Goal: Task Accomplishment & Management: Use online tool/utility

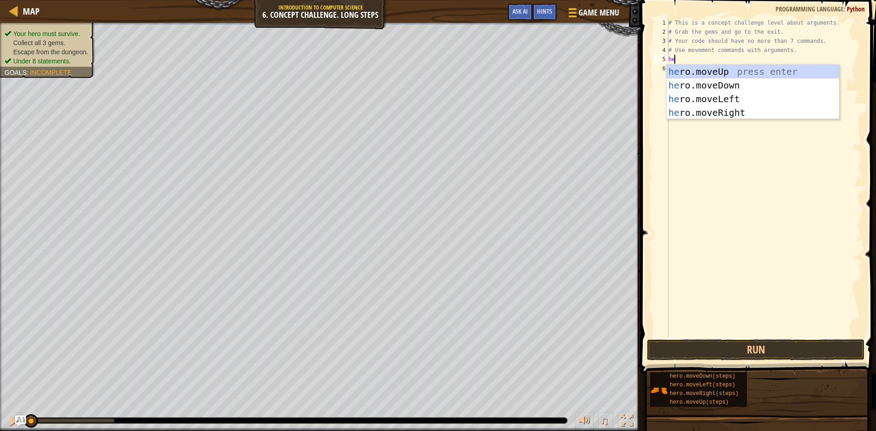
scroll to position [4, 0]
type textarea "hero"
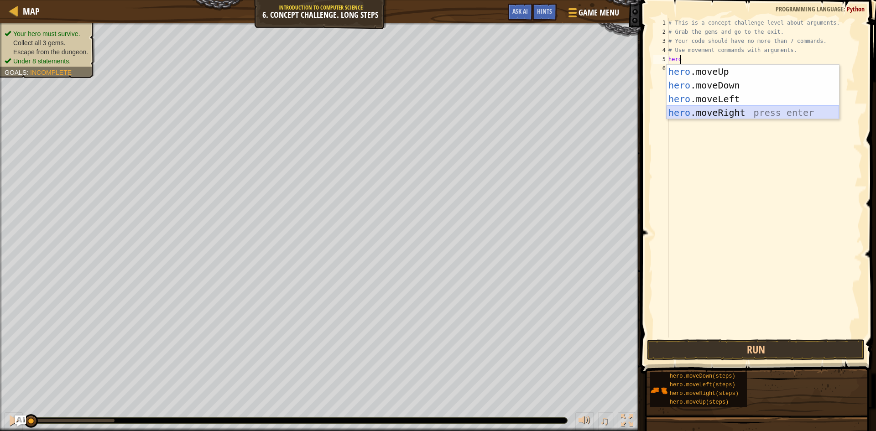
click at [727, 109] on div "hero .moveUp press enter hero .moveDown press enter hero .moveLeft press enter …" at bounding box center [753, 106] width 172 height 82
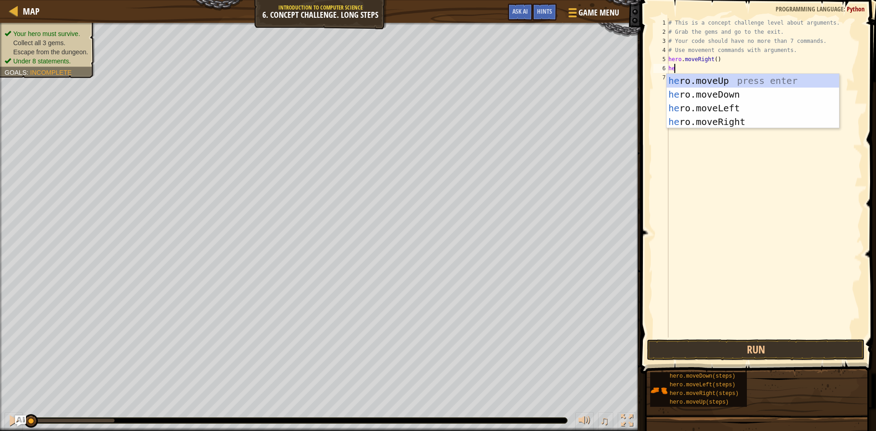
type textarea "her"
click at [701, 83] on div "her o.moveUp press enter her o.moveDown press enter her o.moveLeft press enter …" at bounding box center [753, 115] width 172 height 82
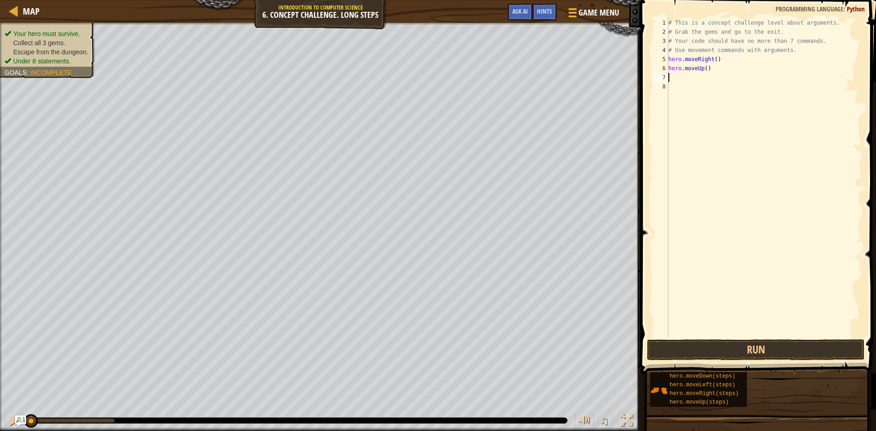
scroll to position [4, 0]
click at [705, 68] on div "# This is a concept challenge level about arguments. # Grab the gems and go to …" at bounding box center [765, 187] width 196 height 338
click at [724, 341] on button "Run" at bounding box center [756, 350] width 218 height 21
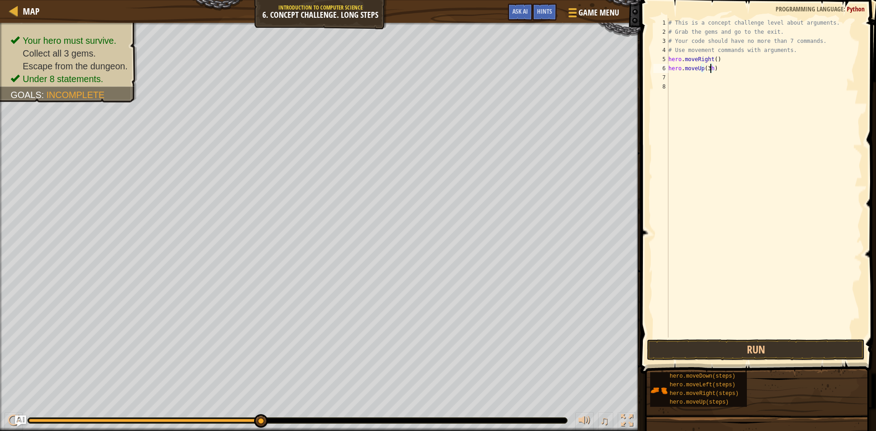
type textarea "hero.moveUp(3)"
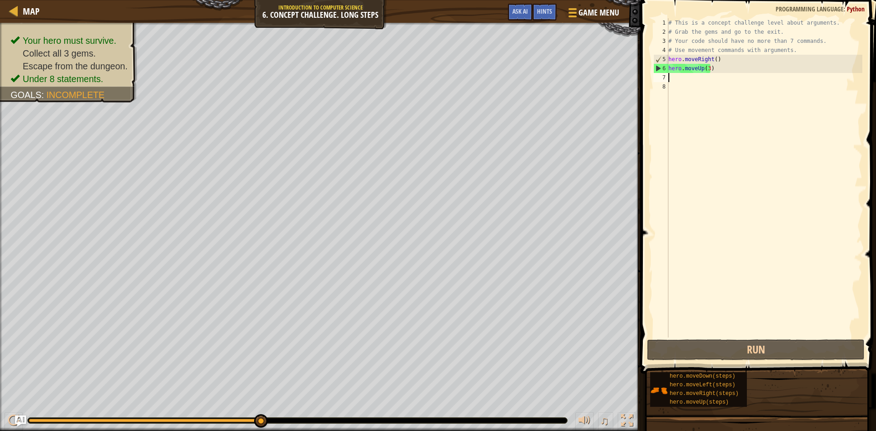
click at [714, 80] on div "# This is a concept challenge level about arguments. # Grab the gems and go to …" at bounding box center [765, 187] width 196 height 338
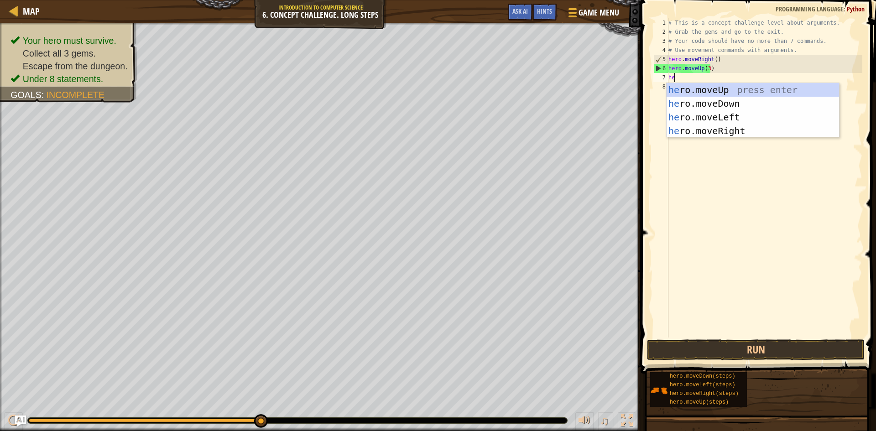
type textarea "her"
click at [726, 133] on div "her o.moveUp press enter her o.moveDown press enter her o.moveLeft press enter …" at bounding box center [753, 124] width 172 height 82
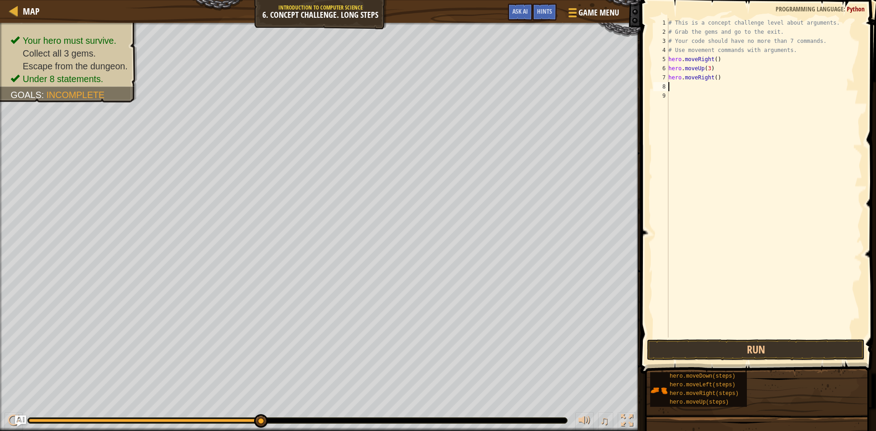
scroll to position [4, 0]
click at [711, 78] on div "# This is a concept challenge level about arguments. # Grab the gems and go to …" at bounding box center [765, 187] width 196 height 338
click at [711, 77] on div "# This is a concept challenge level about arguments. # Grab the gems and go to …" at bounding box center [765, 187] width 196 height 338
click at [713, 77] on div "# This is a concept challenge level about arguments. # Grab the gems and go to …" at bounding box center [765, 187] width 196 height 338
type textarea "hero.moveRight(2)"
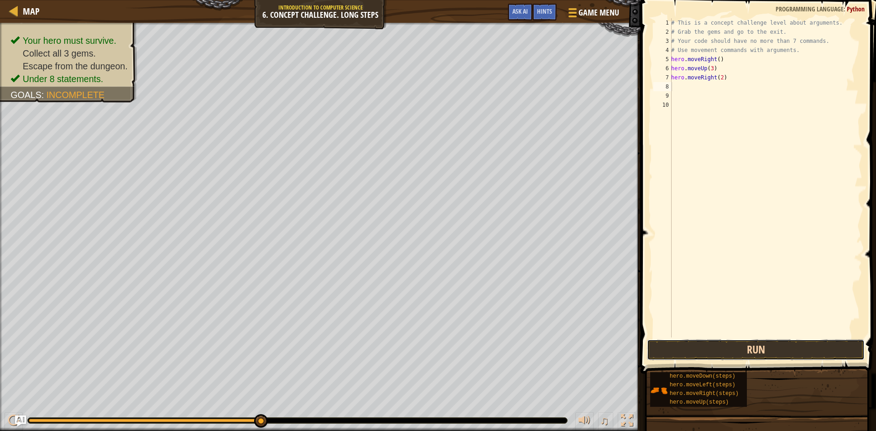
click at [739, 344] on button "Run" at bounding box center [756, 350] width 218 height 21
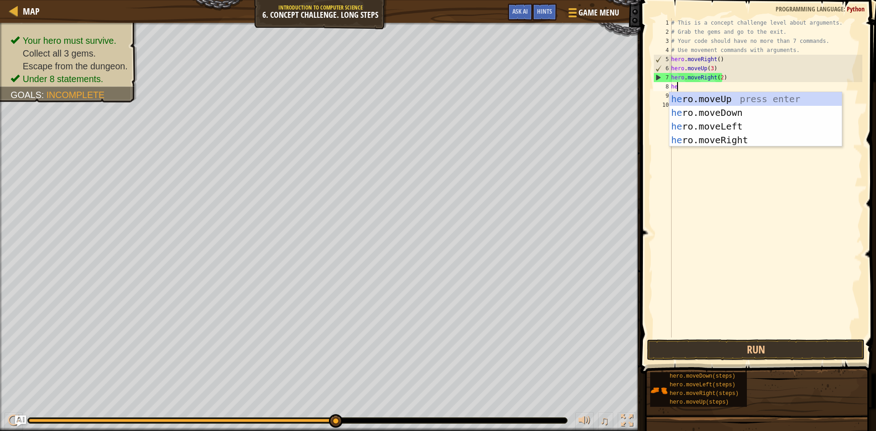
type textarea "her"
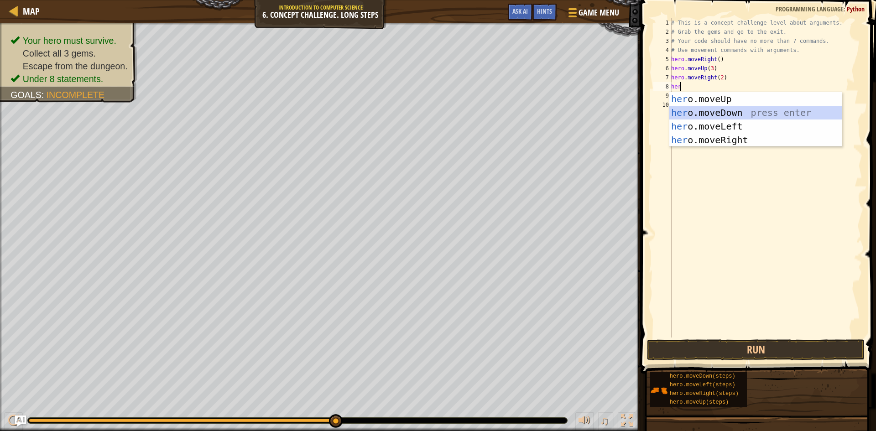
click at [766, 110] on div "her o.moveUp press enter her o.moveDown press enter her o.moveLeft press enter …" at bounding box center [755, 133] width 172 height 82
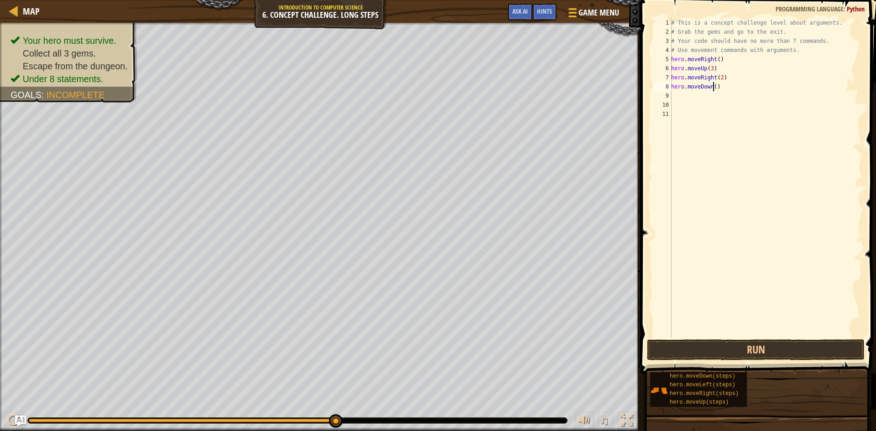
click at [713, 87] on div "# This is a concept challenge level about arguments. # Grab the gems and go to …" at bounding box center [765, 187] width 193 height 338
type textarea "hero.moveDown(3)"
click at [712, 349] on button "Run" at bounding box center [756, 350] width 218 height 21
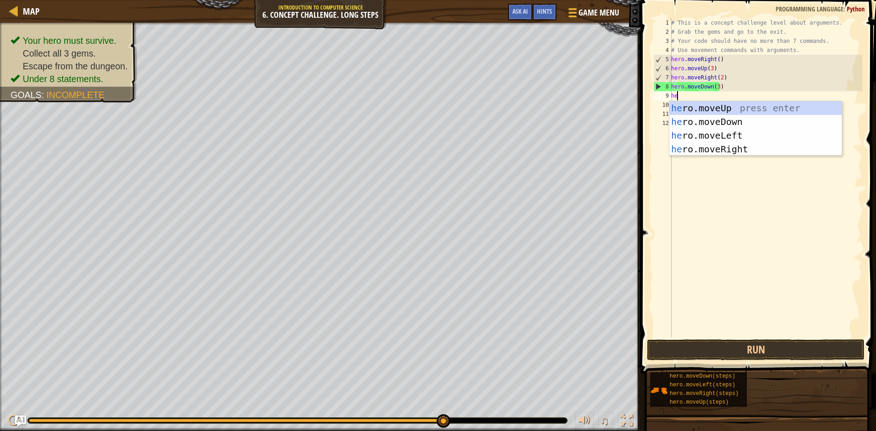
scroll to position [4, 0]
type textarea "hero"
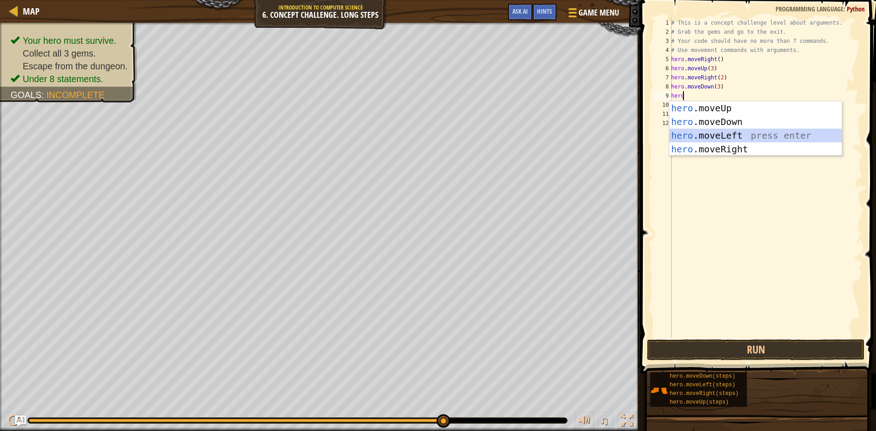
click at [730, 133] on div "hero .moveUp press enter hero .moveDown press enter hero .moveLeft press enter …" at bounding box center [755, 142] width 172 height 82
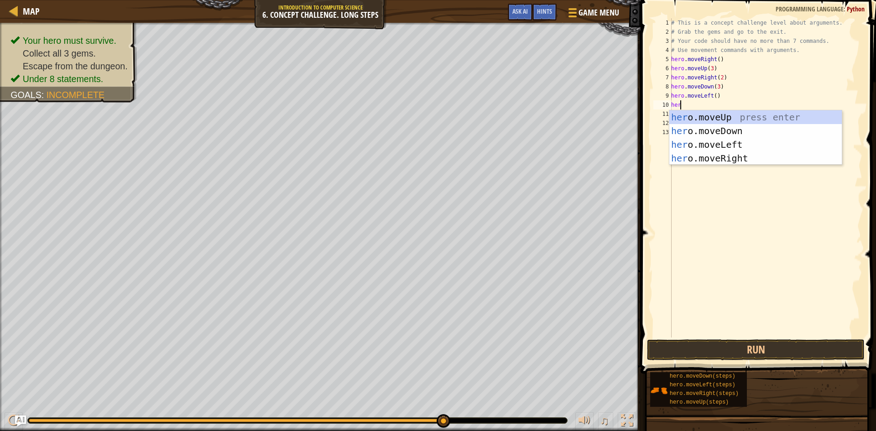
type textarea "hero"
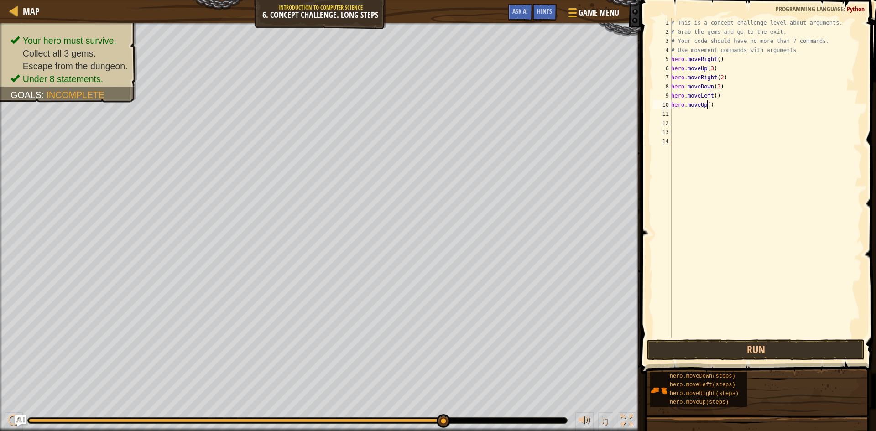
click at [706, 107] on div "# This is a concept challenge level about arguments. # Grab the gems and go to …" at bounding box center [765, 187] width 193 height 338
type textarea "hero.moveUp(2)"
click at [765, 350] on button "Run" at bounding box center [756, 350] width 218 height 21
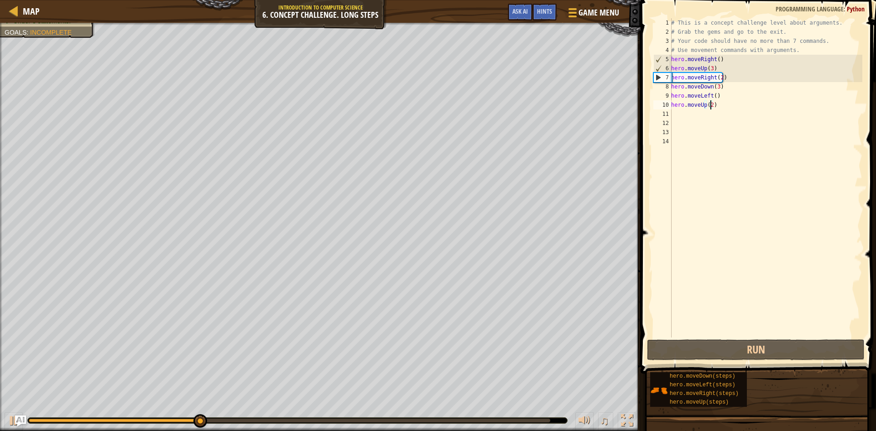
scroll to position [4, 0]
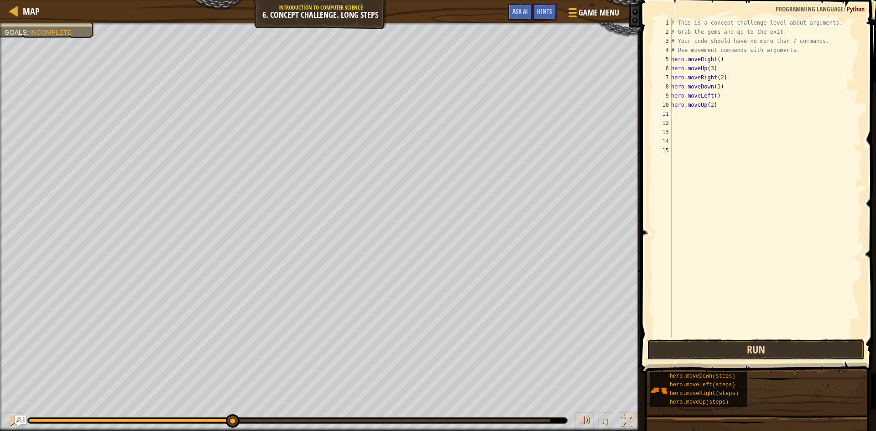
click at [710, 348] on button "Run" at bounding box center [756, 350] width 218 height 21
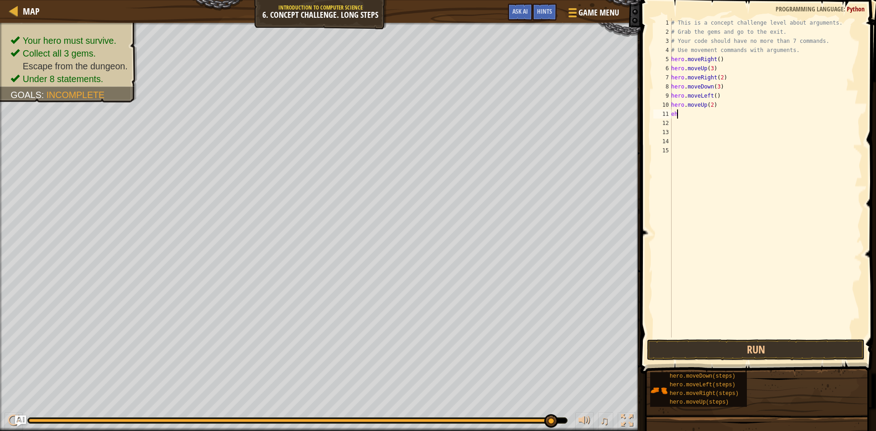
type textarea "e"
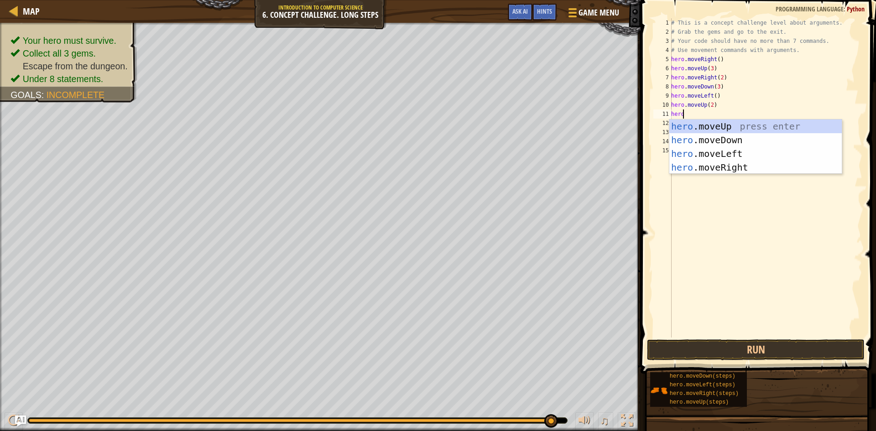
scroll to position [4, 1]
type textarea "hero"
click at [706, 164] on div "hero .moveUp press enter hero .moveDown press enter hero .moveLeft press enter …" at bounding box center [755, 161] width 172 height 82
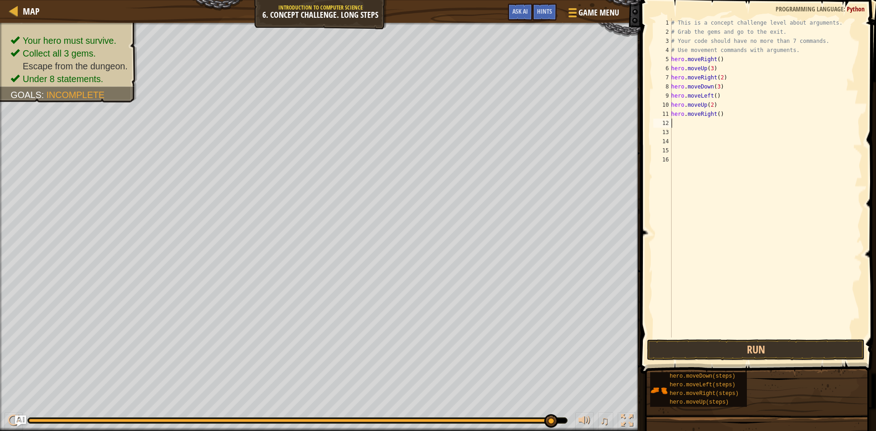
scroll to position [4, 0]
click at [714, 114] on div "# This is a concept challenge level about arguments. # Grab the gems and go to …" at bounding box center [765, 187] width 193 height 338
click at [716, 115] on div "# This is a concept challenge level about arguments. # Grab the gems and go to …" at bounding box center [765, 187] width 193 height 338
click at [757, 351] on button "Run" at bounding box center [756, 350] width 218 height 21
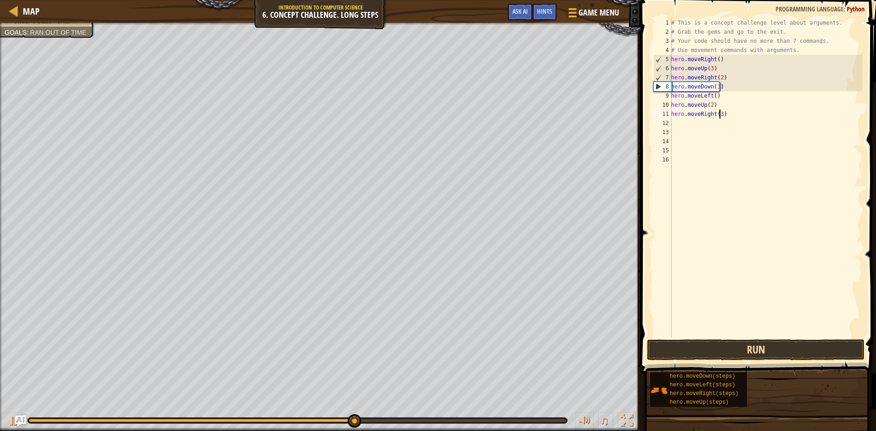
type textarea "hero.moveRight(3)"
click at [767, 348] on button "Run" at bounding box center [756, 350] width 218 height 21
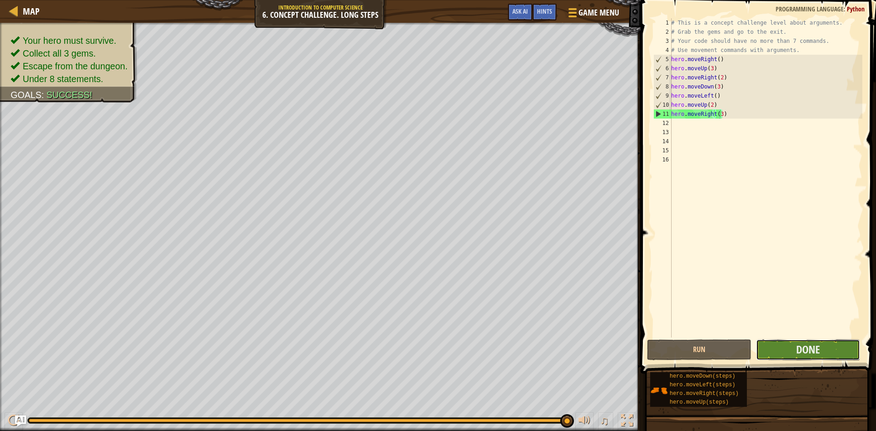
click at [840, 350] on button "Done" at bounding box center [808, 350] width 105 height 21
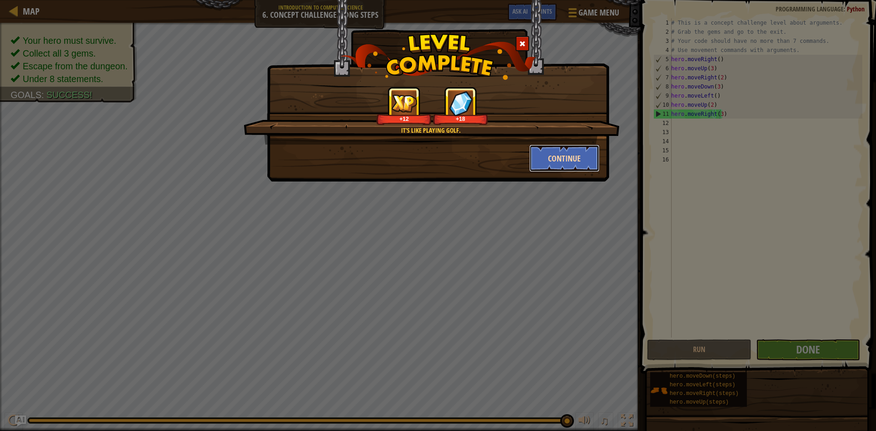
click at [559, 161] on button "Continue" at bounding box center [564, 158] width 71 height 27
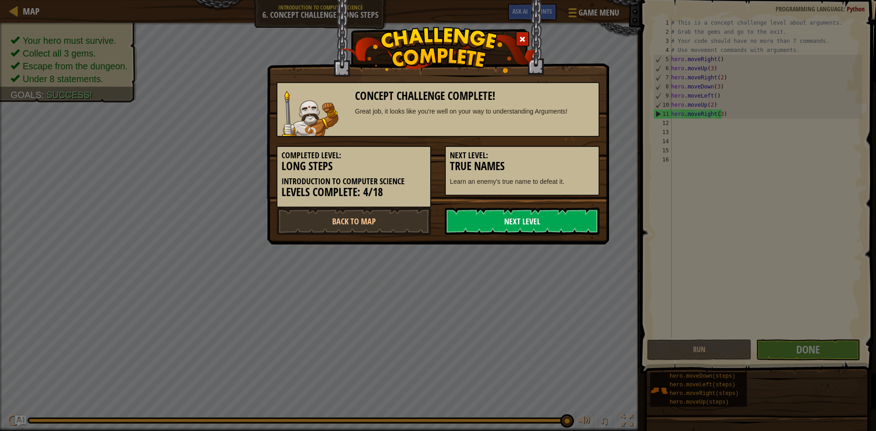
click at [538, 222] on link "Next Level" at bounding box center [522, 221] width 155 height 27
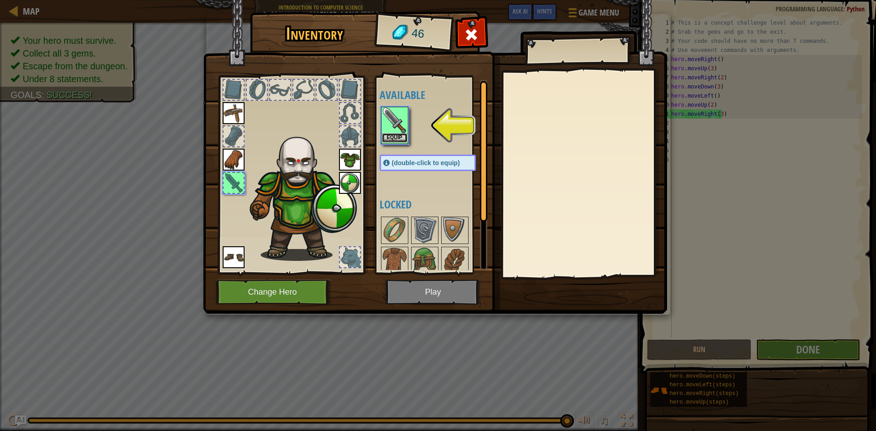
click at [391, 136] on button "Equip" at bounding box center [395, 138] width 26 height 10
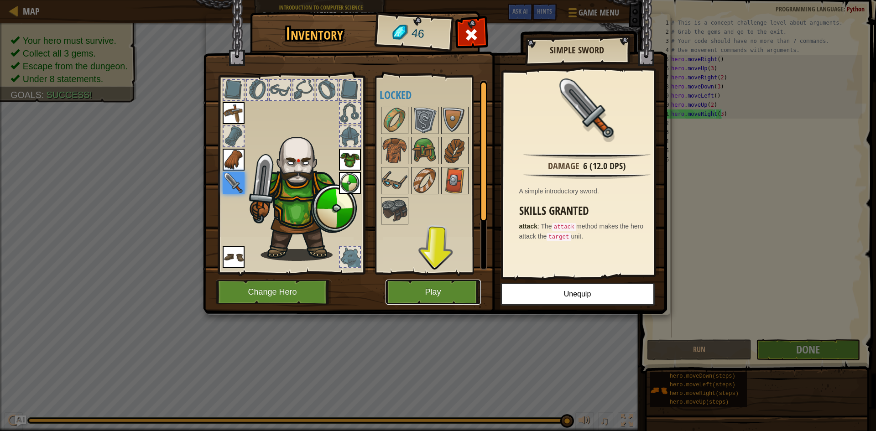
click at [430, 292] on button "Play" at bounding box center [433, 292] width 95 height 25
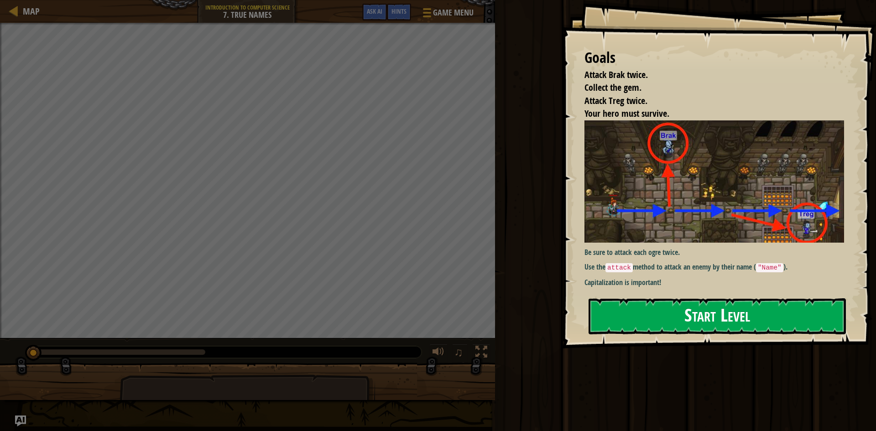
click at [663, 323] on button "Start Level" at bounding box center [717, 316] width 257 height 36
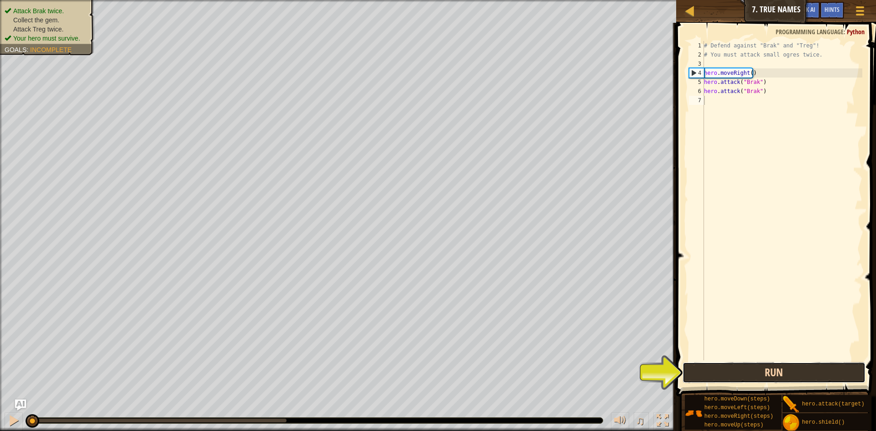
click at [774, 376] on button "Run" at bounding box center [774, 372] width 183 height 21
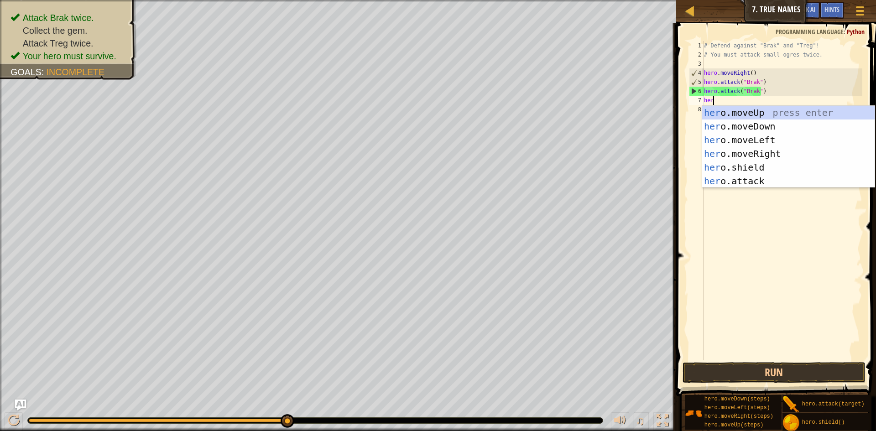
scroll to position [4, 0]
type textarea "hero"
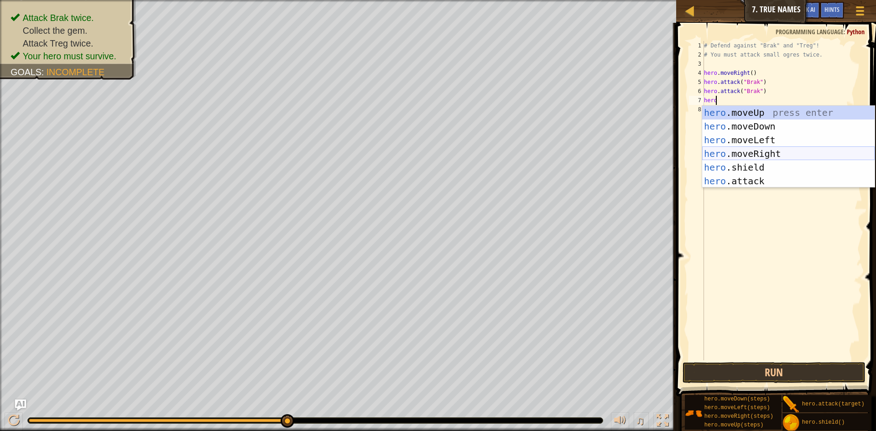
click at [791, 149] on div "hero .moveUp press enter hero .moveDown press enter hero .moveLeft press enter …" at bounding box center [788, 161] width 172 height 110
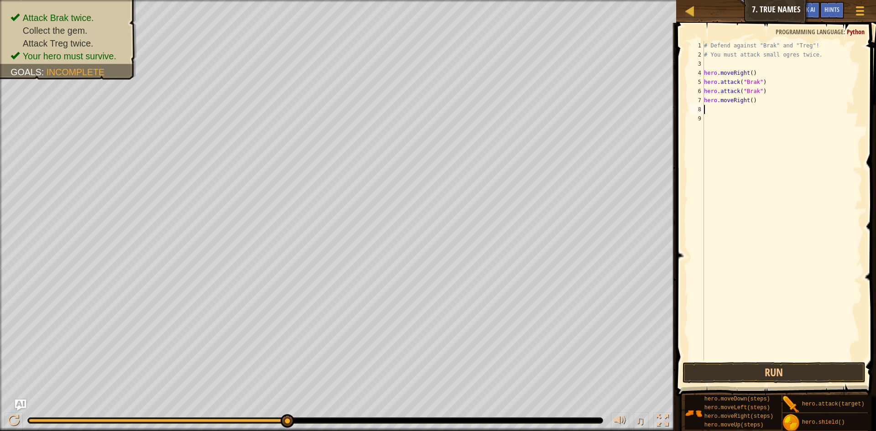
scroll to position [4, 0]
click at [732, 367] on button "Run" at bounding box center [774, 372] width 183 height 21
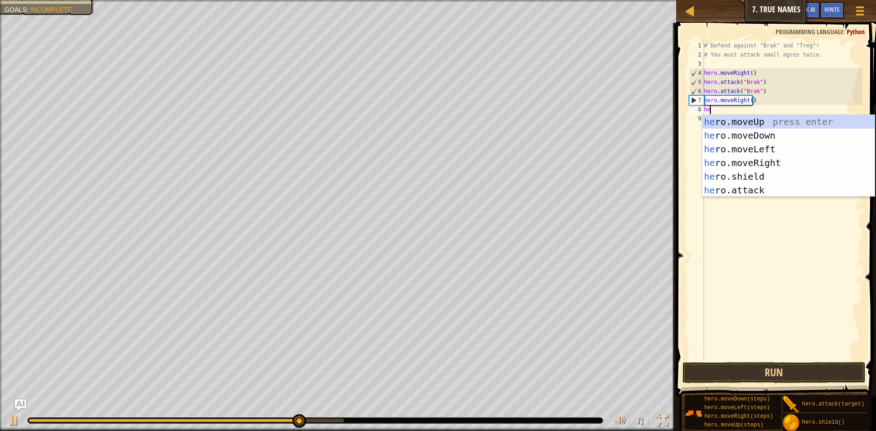
scroll to position [4, 0]
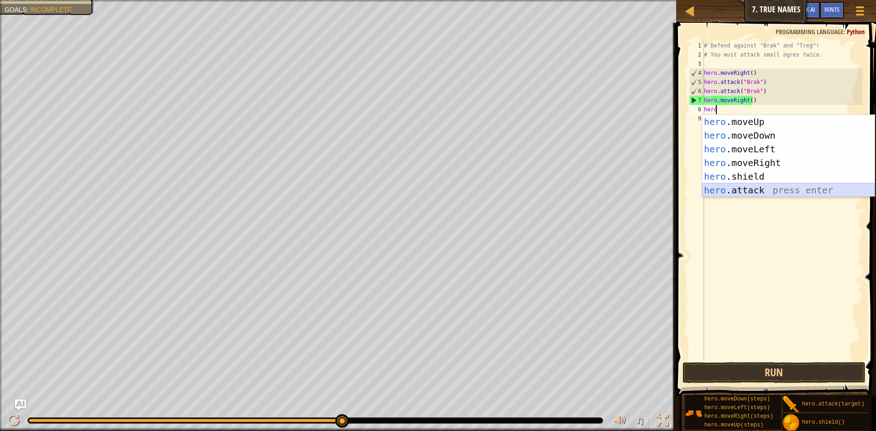
click at [744, 193] on div "hero .moveUp press enter hero .moveDown press enter hero .moveLeft press enter …" at bounding box center [788, 170] width 172 height 110
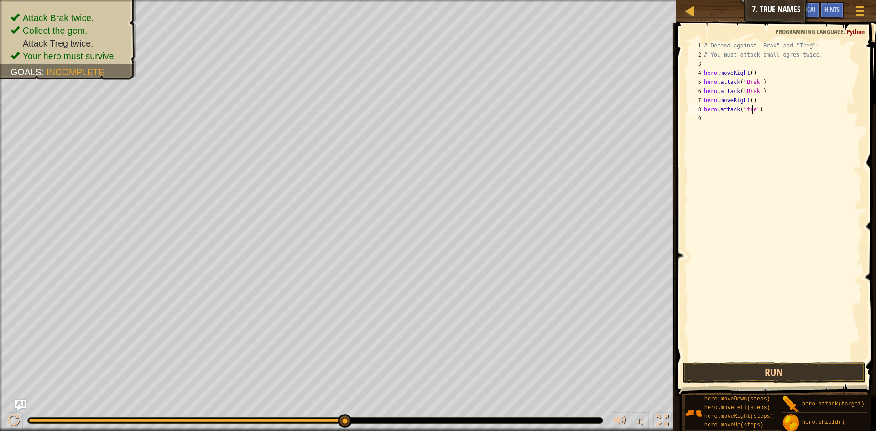
scroll to position [4, 4]
click at [738, 374] on button "Run" at bounding box center [774, 372] width 183 height 21
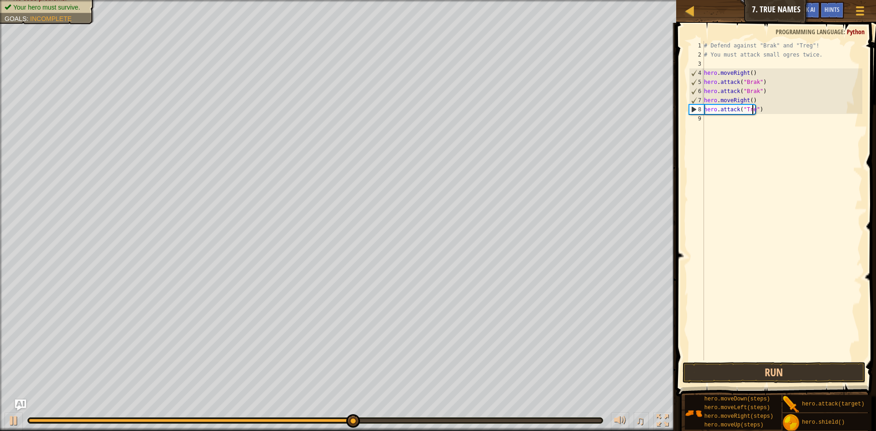
type textarea "hero.attack("Treg")"
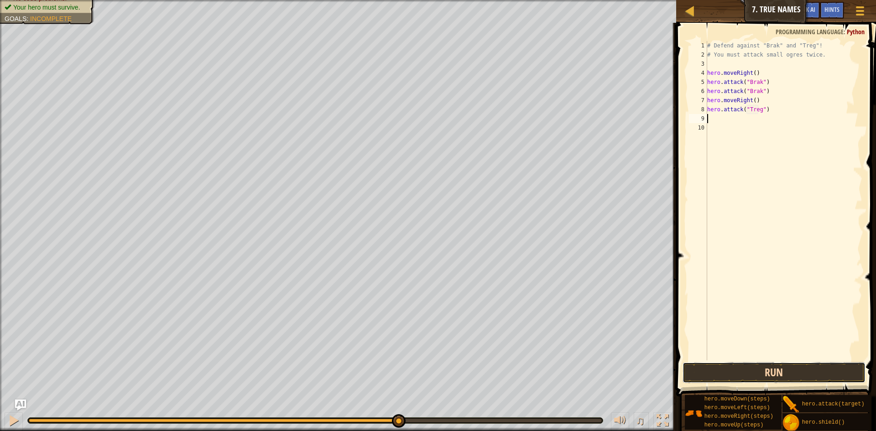
click at [844, 362] on button "Run" at bounding box center [774, 372] width 183 height 21
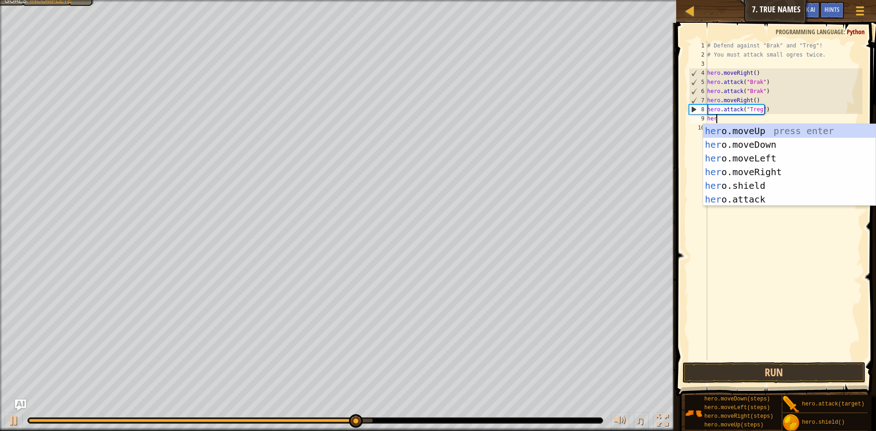
scroll to position [4, 0]
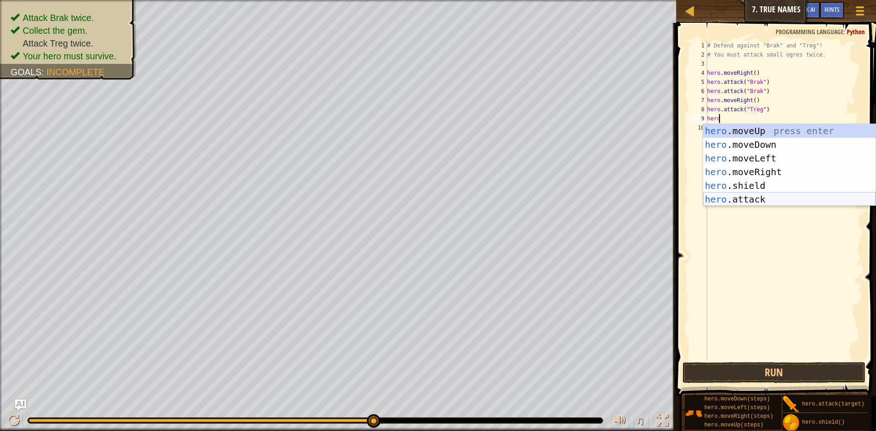
click at [768, 198] on div "hero .moveUp press enter hero .moveDown press enter hero .moveLeft press enter …" at bounding box center [789, 179] width 172 height 110
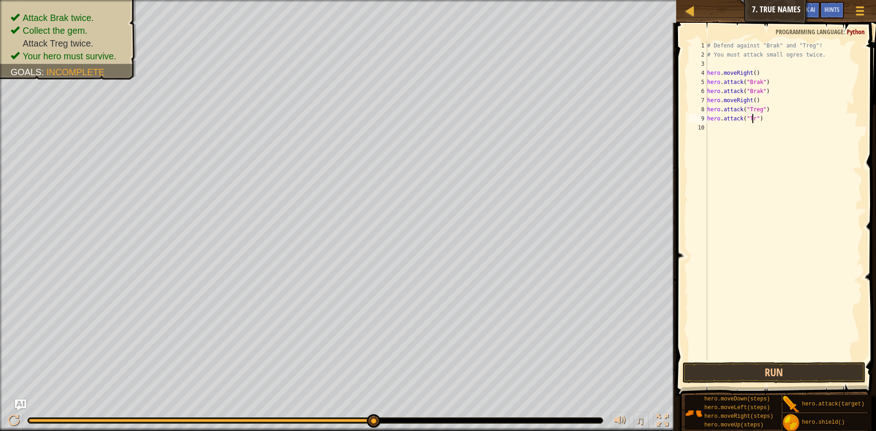
scroll to position [4, 4]
type textarea "hero.attack("Treg")"
click at [776, 377] on button "Run" at bounding box center [774, 372] width 183 height 21
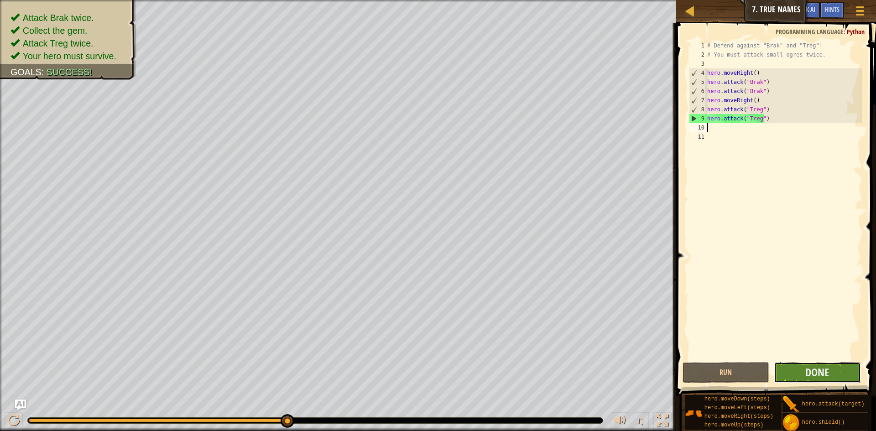
click at [838, 363] on button "Done" at bounding box center [817, 372] width 87 height 21
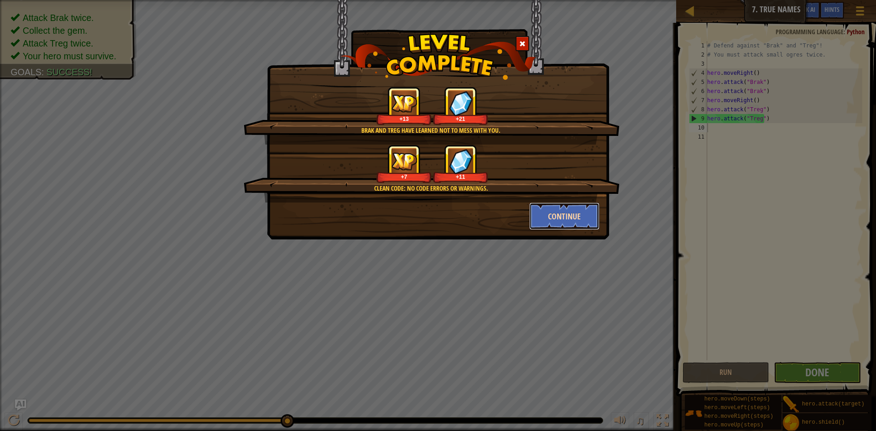
click at [559, 218] on button "Continue" at bounding box center [564, 216] width 71 height 27
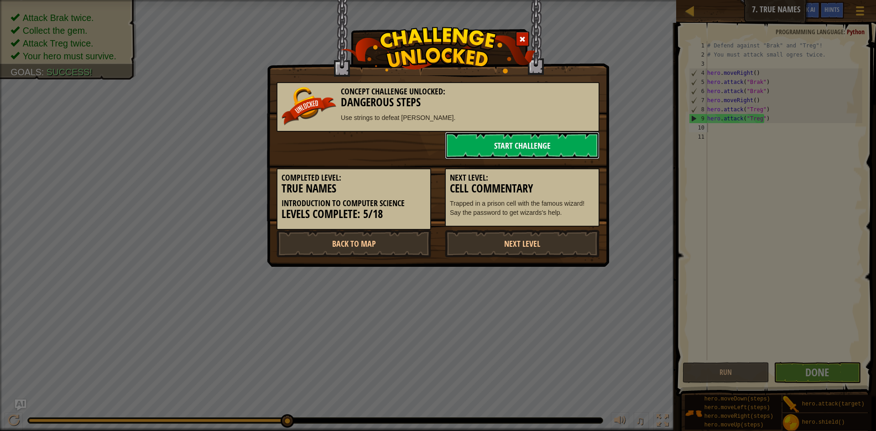
click at [553, 141] on link "Start Challenge" at bounding box center [522, 145] width 155 height 27
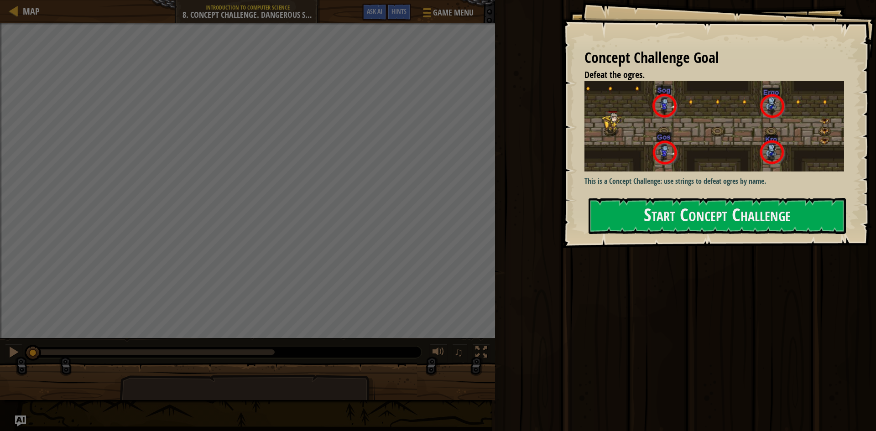
click at [661, 196] on div "Concept Challenge Goal Defeat the ogres. This is a Concept Challenge: use strin…" at bounding box center [719, 124] width 314 height 248
click at [671, 208] on button "Start Concept Challenge" at bounding box center [717, 216] width 257 height 36
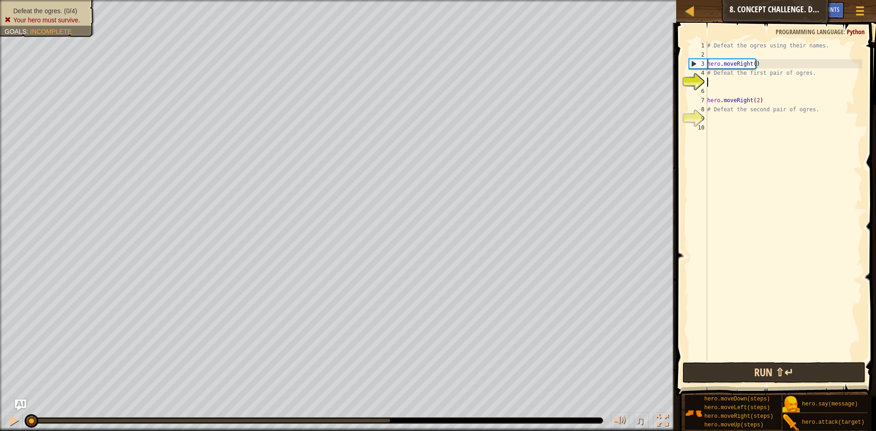
click at [773, 314] on div "# Defeat the ogres using their names. hero . moveRight ( ) # Defeat the first p…" at bounding box center [784, 210] width 157 height 338
click at [782, 375] on button "Run ⇧↵" at bounding box center [774, 372] width 183 height 21
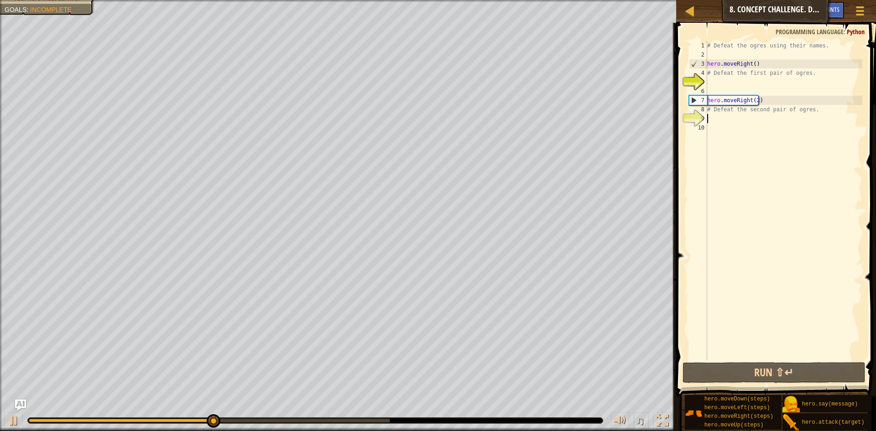
click at [721, 119] on div "# Defeat the ogres using their names. hero . moveRight ( ) # Defeat the first p…" at bounding box center [784, 210] width 157 height 338
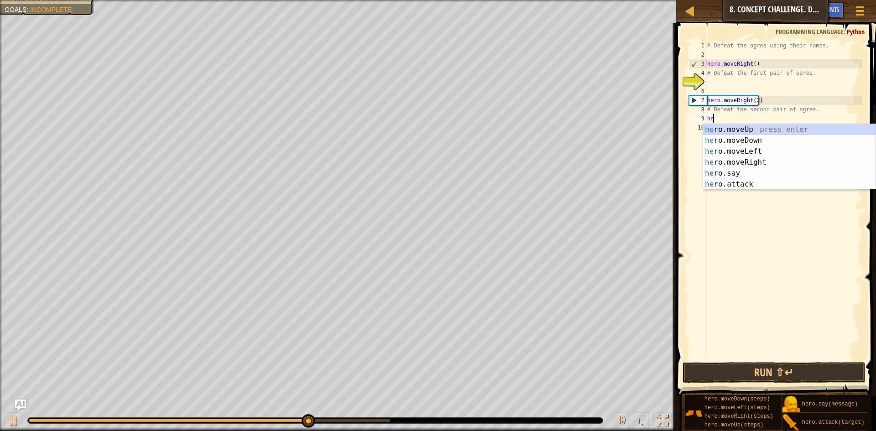
scroll to position [4, 0]
click at [742, 183] on div "hero .moveUp press enter hero .moveDown press enter hero .moveLeft press enter …" at bounding box center [789, 168] width 172 height 88
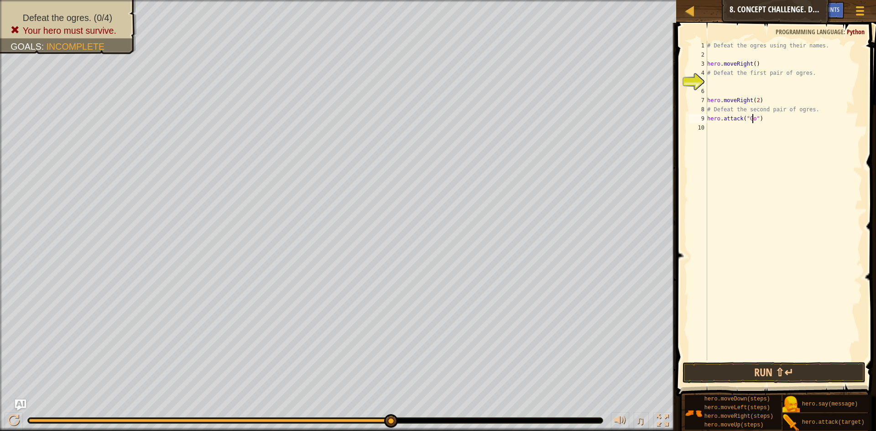
type textarea "hero.attack("Gos")"
click at [784, 362] on button "Run ⇧↵" at bounding box center [774, 372] width 183 height 21
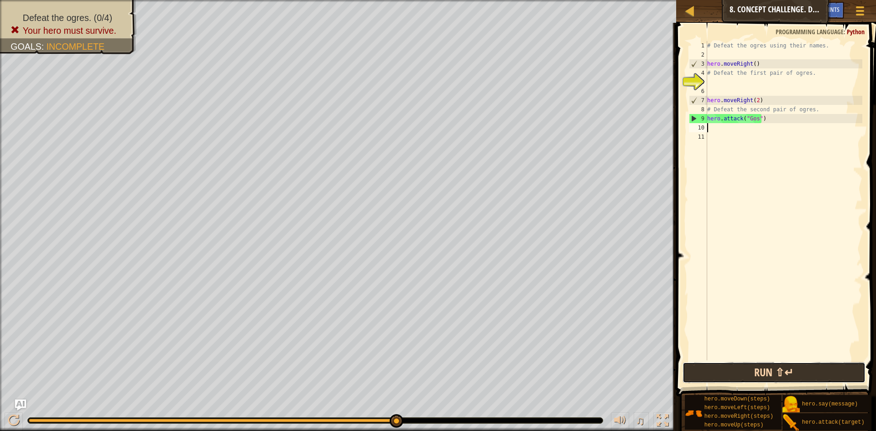
click at [734, 366] on button "Run ⇧↵" at bounding box center [774, 372] width 183 height 21
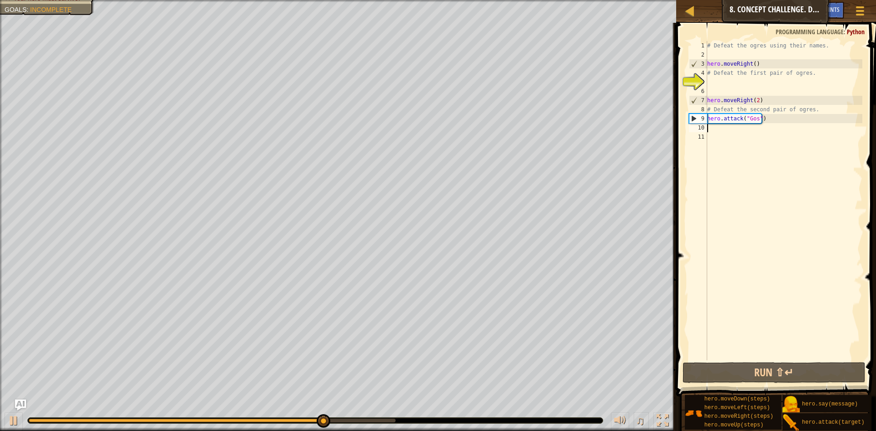
click at [768, 122] on div "# Defeat the ogres using their names. hero . moveRight ( ) # Defeat the first p…" at bounding box center [784, 210] width 157 height 338
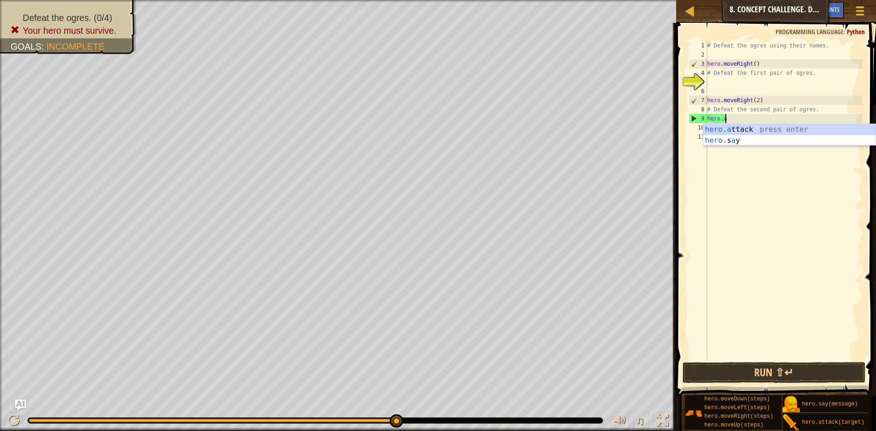
type textarea "h"
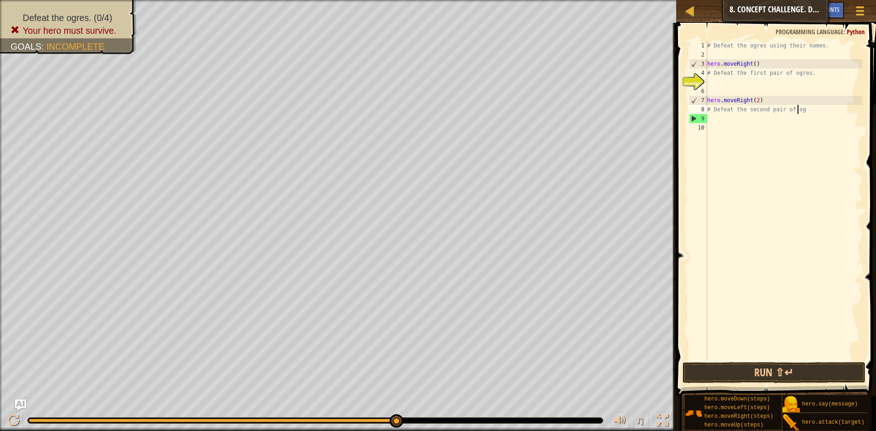
type textarea "# Defeat the second pair of o"
click at [724, 83] on div "# Defeat the ogres using their names. hero . moveRight ( ) # Defeat the first p…" at bounding box center [784, 210] width 157 height 338
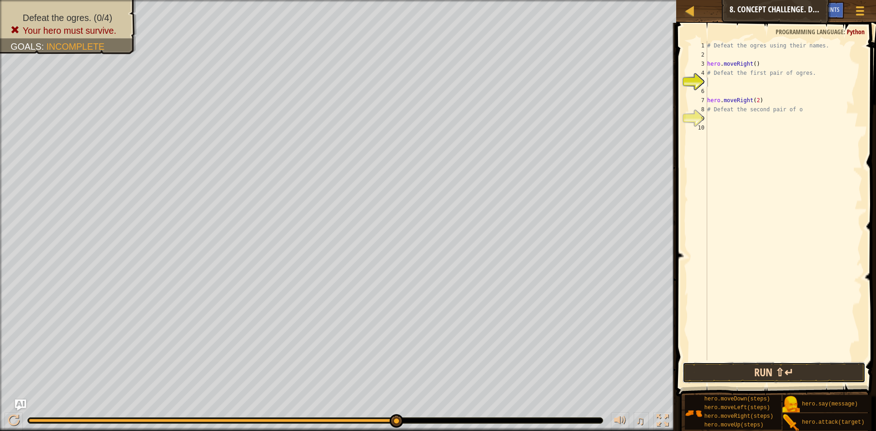
click at [781, 367] on button "Run ⇧↵" at bounding box center [774, 372] width 183 height 21
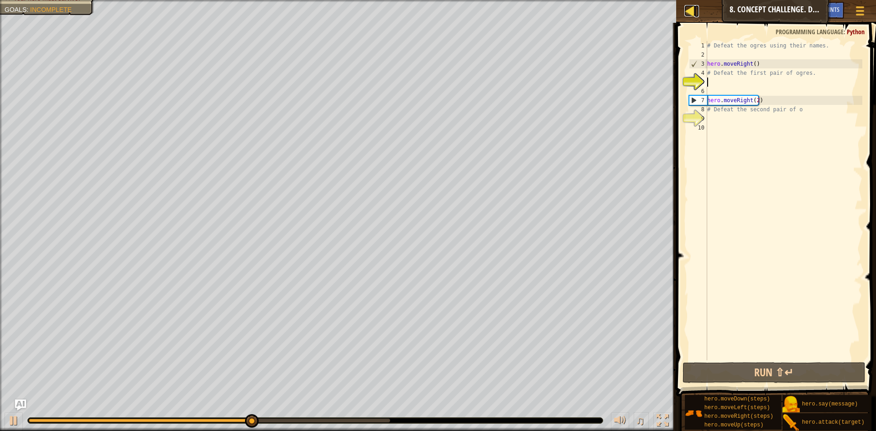
click at [694, 12] on div at bounding box center [690, 10] width 11 height 11
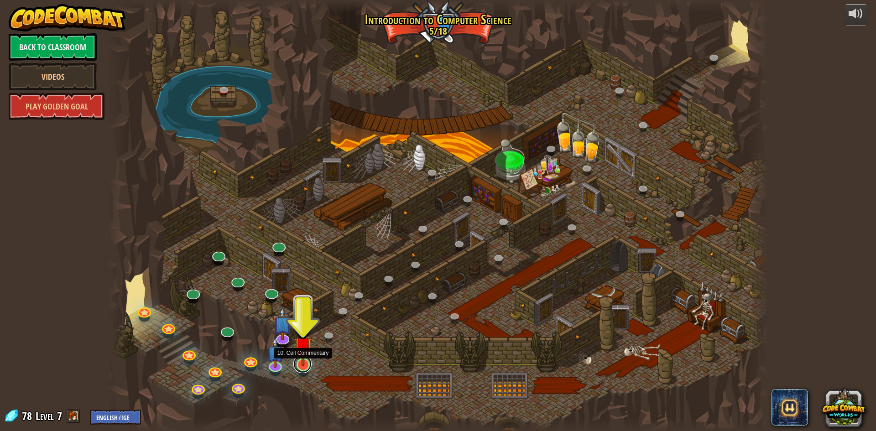
click at [300, 371] on link at bounding box center [302, 364] width 18 height 18
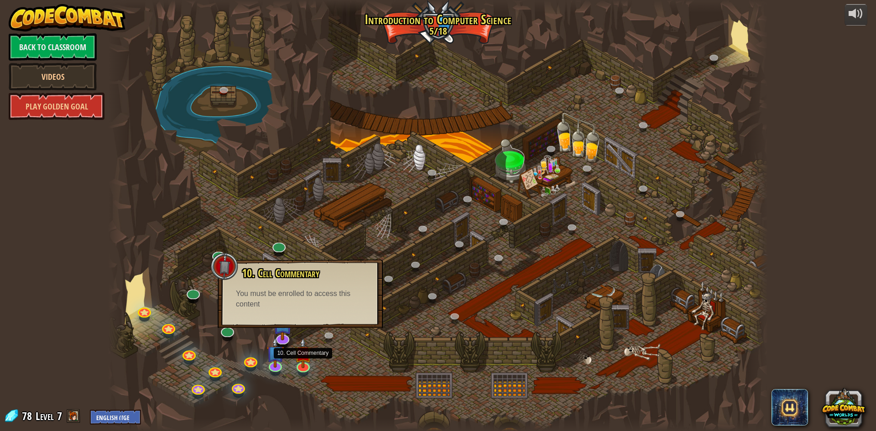
click at [317, 287] on div "10. Cell Commentary Trapped in a prison cell with the famous wizard! Say the pa…" at bounding box center [300, 288] width 147 height 42
click at [302, 364] on img at bounding box center [303, 345] width 18 height 41
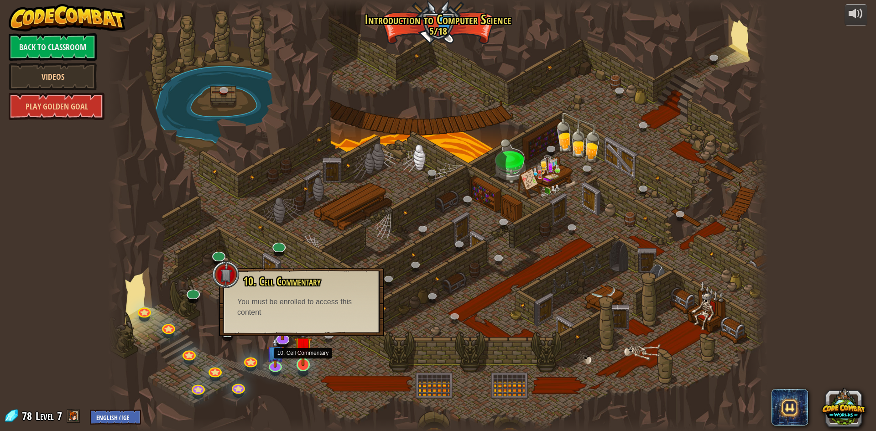
click at [302, 364] on img at bounding box center [303, 345] width 18 height 41
click at [277, 362] on img at bounding box center [276, 345] width 18 height 41
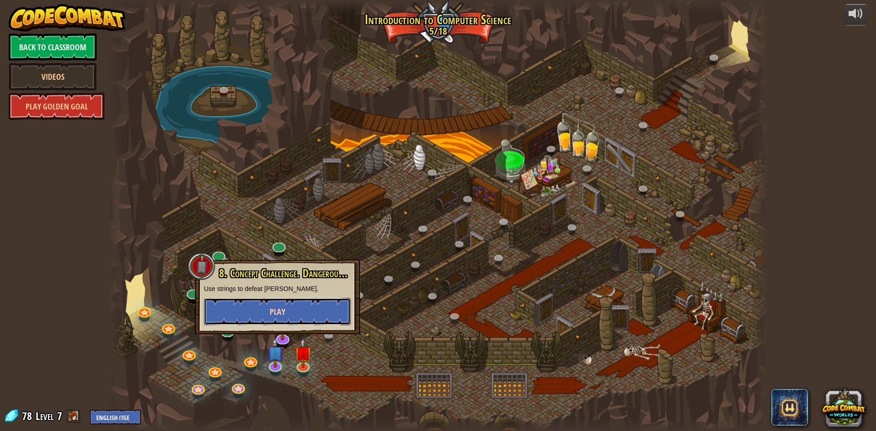
click at [276, 312] on span "Play" at bounding box center [278, 311] width 16 height 11
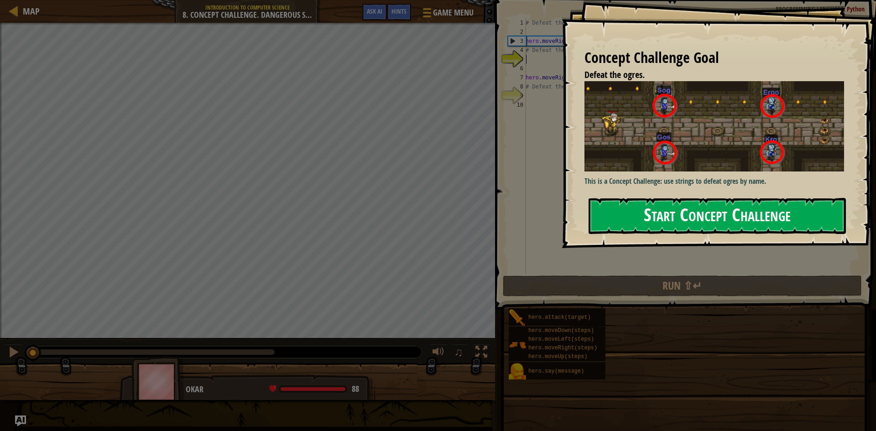
click at [732, 215] on button "Start Concept Challenge" at bounding box center [717, 216] width 257 height 36
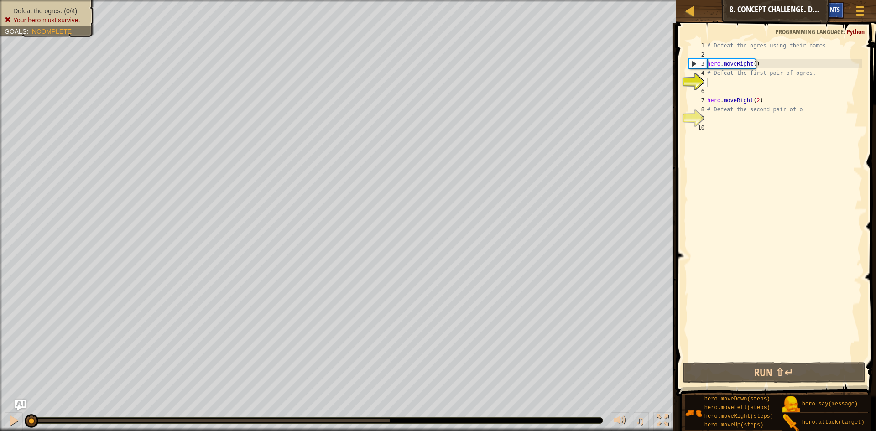
click at [839, 9] on span "Hints" at bounding box center [832, 9] width 15 height 9
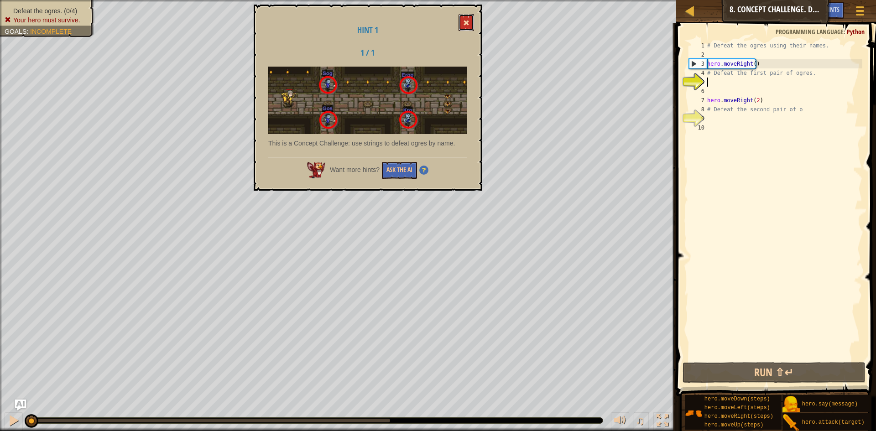
click at [472, 16] on button at bounding box center [467, 22] width 16 height 17
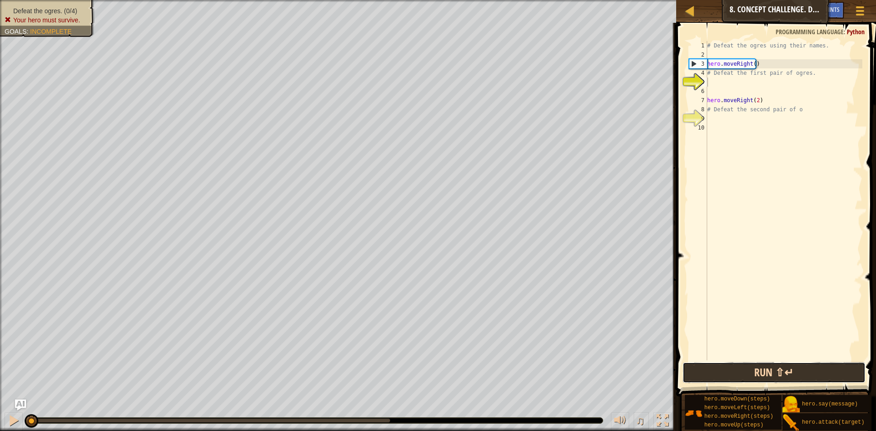
click at [774, 379] on button "Run ⇧↵" at bounding box center [774, 372] width 183 height 21
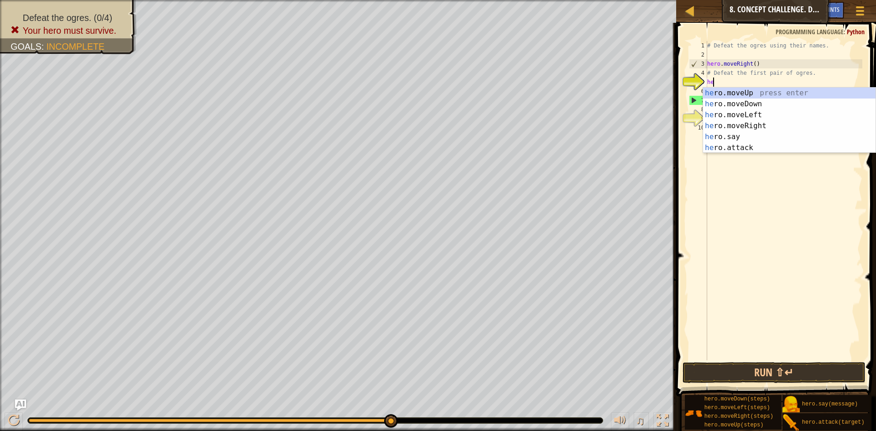
scroll to position [4, 0]
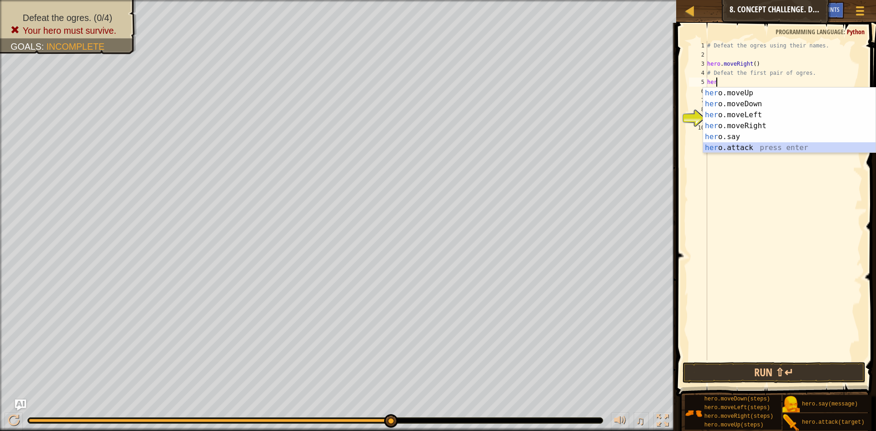
click at [768, 151] on div "her o.moveUp press enter her o.moveDown press enter her o.moveLeft press enter …" at bounding box center [789, 132] width 172 height 88
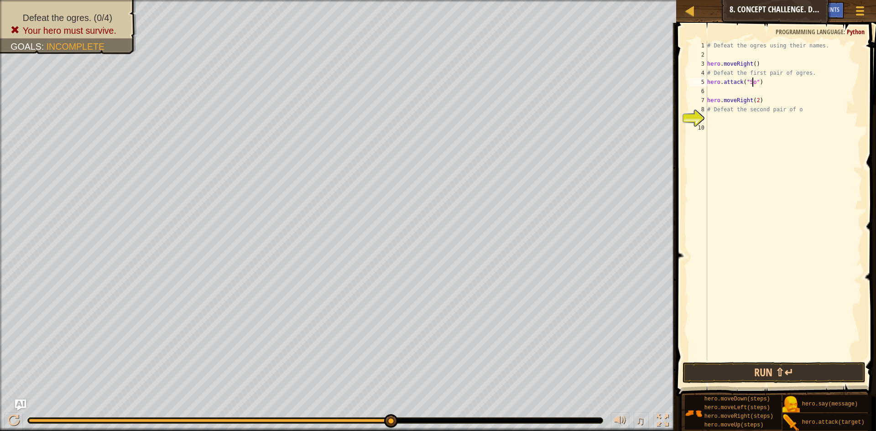
scroll to position [4, 4]
type textarea "hero.attack("Sog")"
click at [798, 372] on button "Run ⇧↵" at bounding box center [774, 372] width 183 height 21
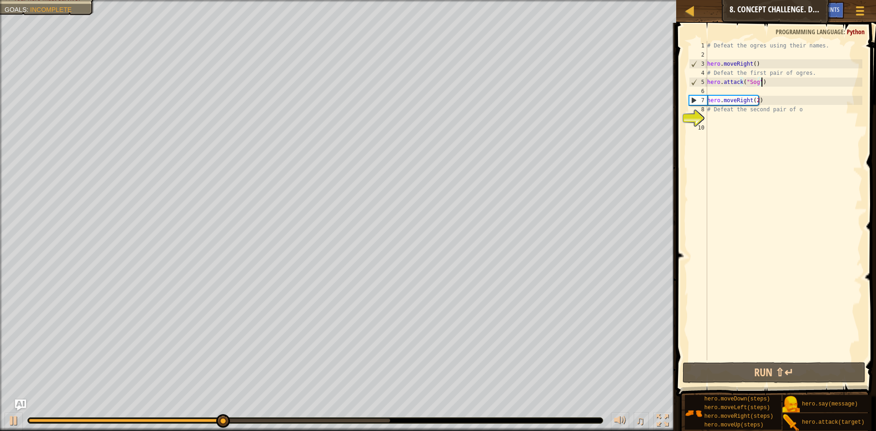
click at [785, 85] on div "# Defeat the ogres using their names. hero . moveRight ( ) # Defeat the first p…" at bounding box center [784, 210] width 157 height 338
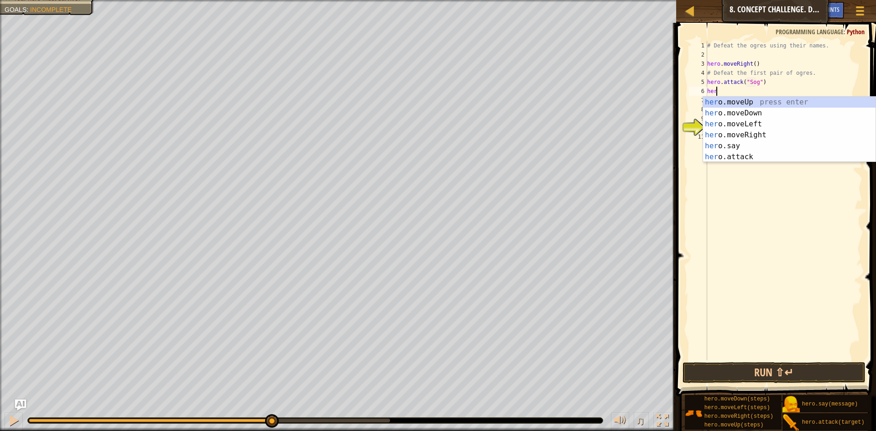
scroll to position [4, 0]
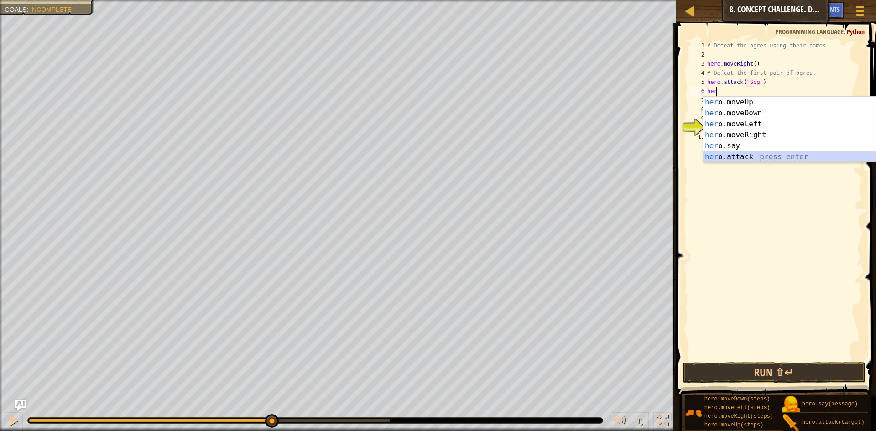
click at [756, 152] on div "her o.moveUp press enter her o.moveDown press enter her o.moveLeft press enter …" at bounding box center [789, 141] width 172 height 88
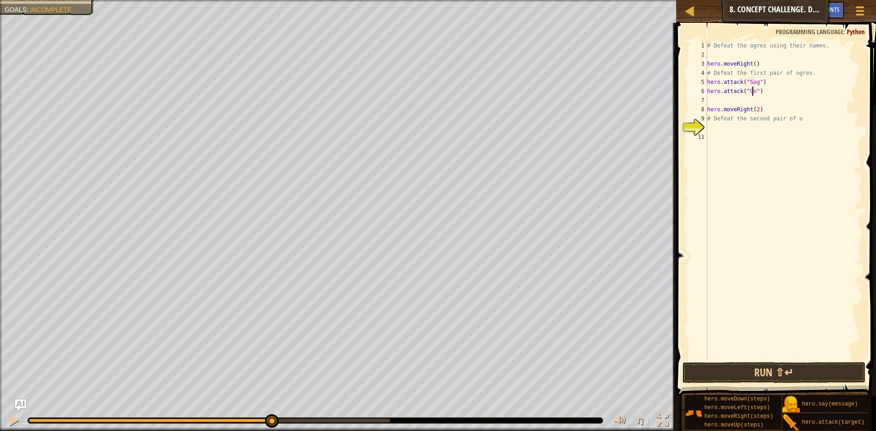
scroll to position [4, 4]
click at [767, 366] on button "Run ⇧↵" at bounding box center [774, 372] width 183 height 21
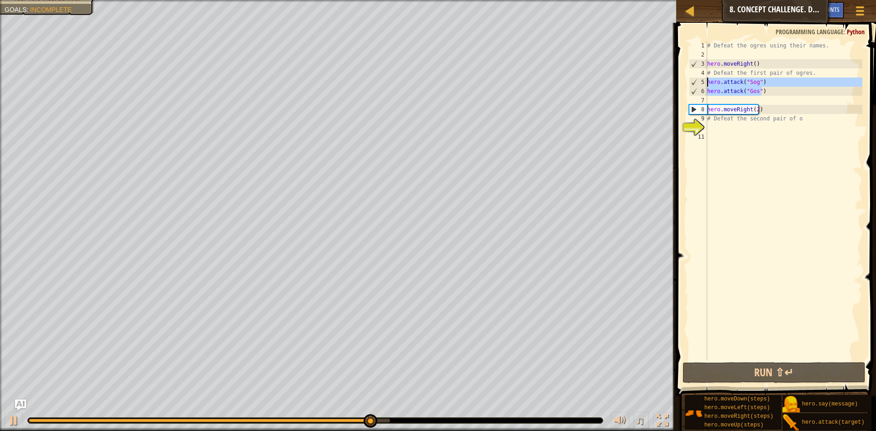
drag, startPoint x: 763, startPoint y: 91, endPoint x: 695, endPoint y: 81, distance: 68.7
click at [695, 81] on div "hero.attack("Gos") 1 2 3 4 5 6 7 8 9 10 11 # Defeat the ogres using their names…" at bounding box center [774, 200] width 175 height 319
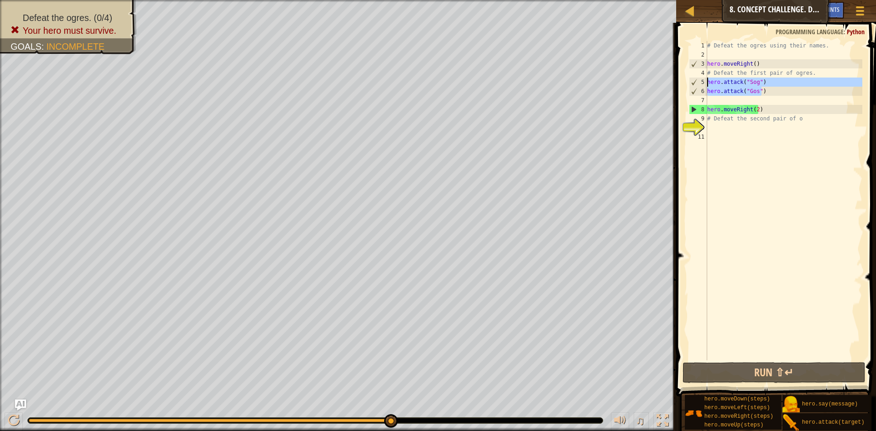
drag, startPoint x: 723, startPoint y: 82, endPoint x: 782, endPoint y: 93, distance: 60.3
click at [782, 93] on div "# Defeat the ogres using their names. hero . moveRight ( ) # Defeat the first p…" at bounding box center [784, 200] width 157 height 319
drag, startPoint x: 764, startPoint y: 94, endPoint x: 706, endPoint y: 86, distance: 58.6
click at [706, 86] on div "hero.attack("Gos") 1 2 3 4 5 6 7 8 9 10 11 # Defeat the ogres using their names…" at bounding box center [774, 200] width 175 height 319
type textarea "hero.attack("Sog") hero.attack("Gos")"
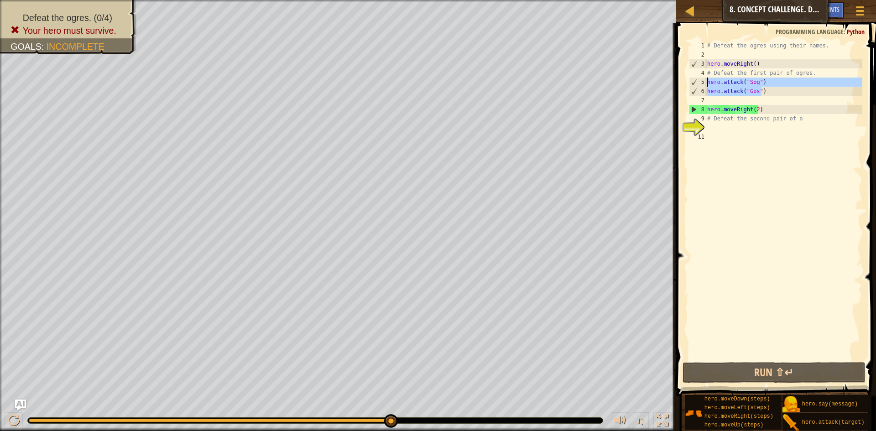
click at [712, 98] on div "# Defeat the ogres using their names. hero . moveRight ( ) # Defeat the first p…" at bounding box center [784, 210] width 157 height 338
paste textarea "hero.attack("Gos")"
type textarea "hero.attack("Gos")"
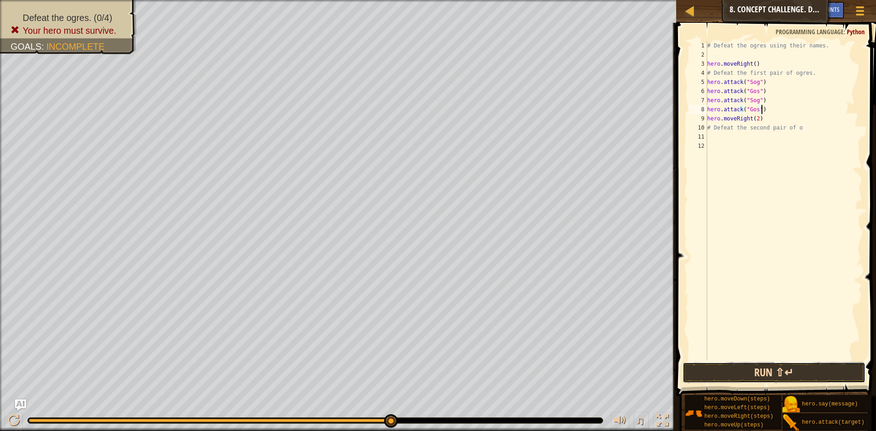
click at [789, 371] on button "Run ⇧↵" at bounding box center [774, 372] width 183 height 21
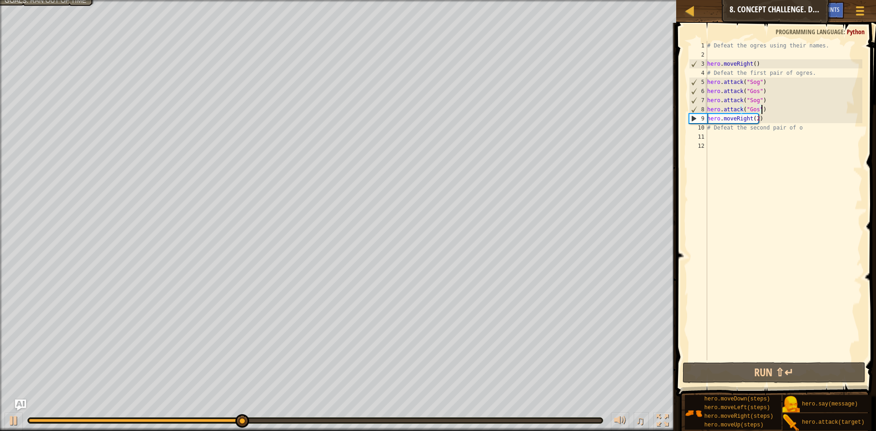
click at [709, 136] on div "# Defeat the ogres using their names. hero . moveRight ( ) # Defeat the first p…" at bounding box center [784, 210] width 157 height 338
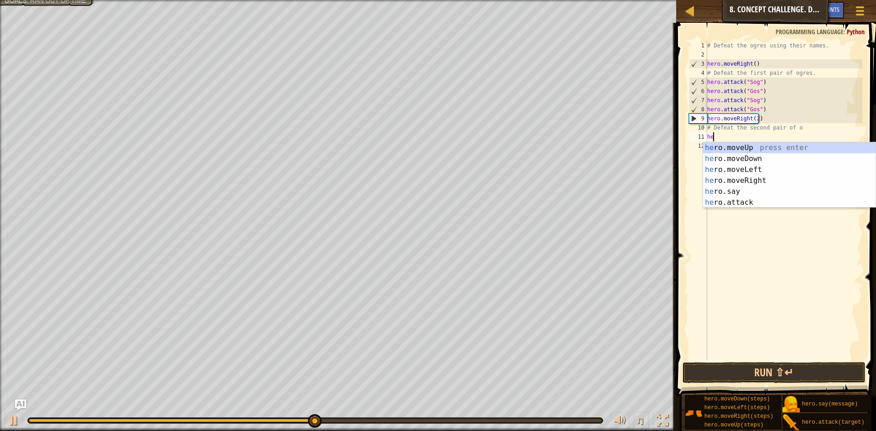
scroll to position [4, 0]
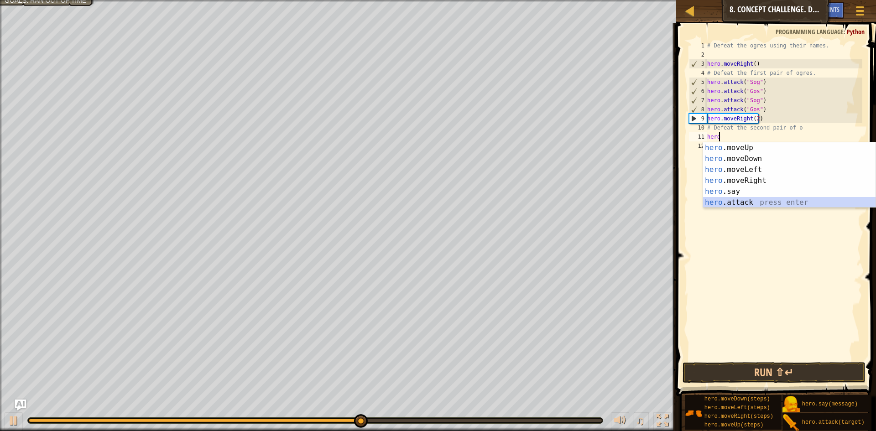
click at [739, 202] on div "hero .moveUp press enter hero .moveDown press enter hero .moveLeft press enter …" at bounding box center [789, 186] width 172 height 88
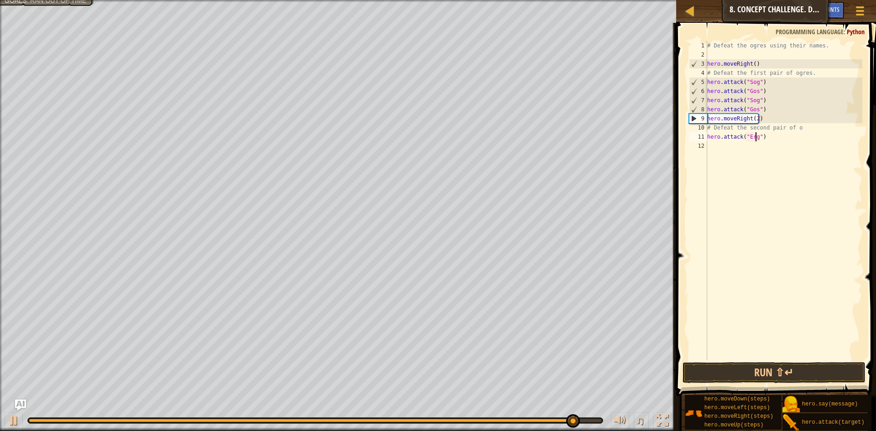
scroll to position [4, 4]
type textarea "hero.attack("Ergo")"
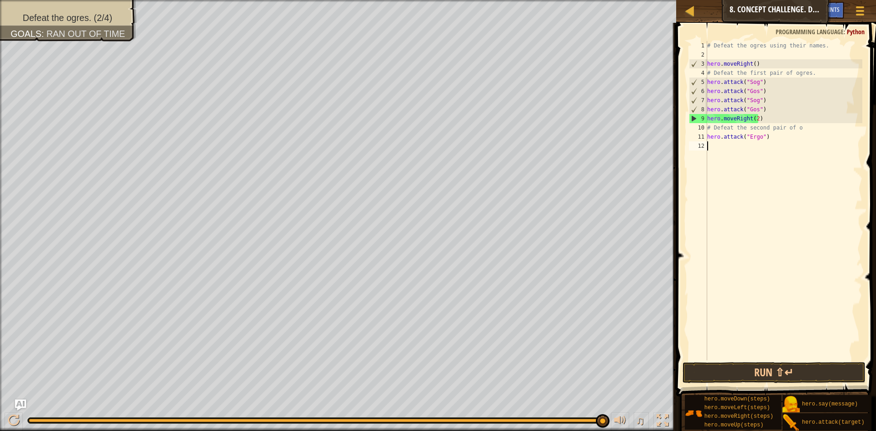
click at [721, 148] on div "# Defeat the ogres using their names. hero . moveRight ( ) # Defeat the first p…" at bounding box center [784, 210] width 157 height 338
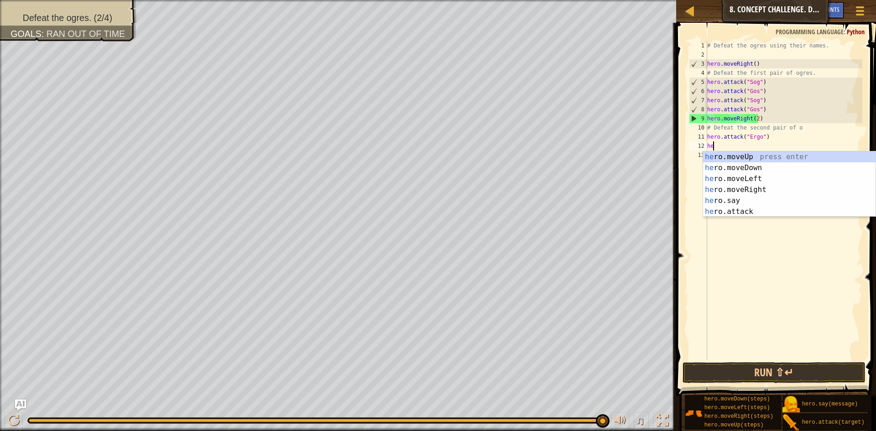
scroll to position [4, 0]
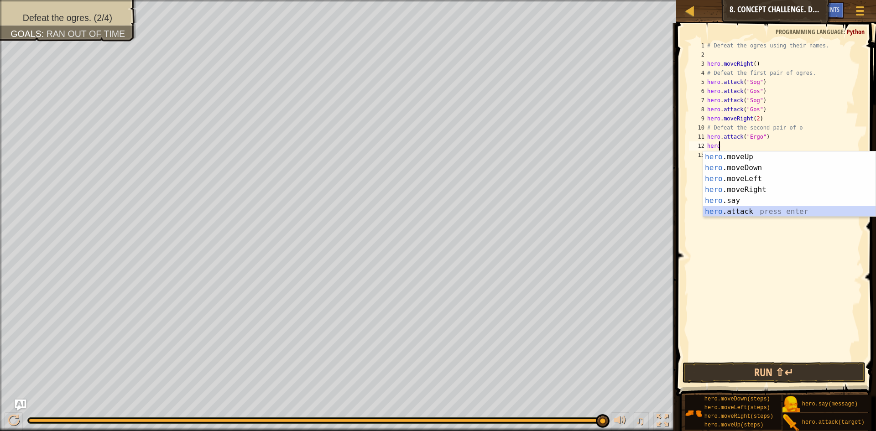
click at [742, 214] on div "hero .moveUp press enter hero .moveDown press enter hero .moveLeft press enter …" at bounding box center [789, 196] width 172 height 88
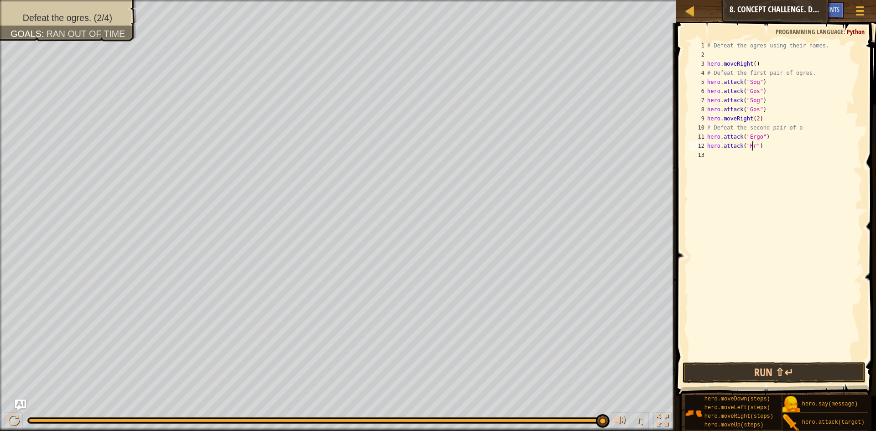
scroll to position [4, 4]
drag, startPoint x: 761, startPoint y: 145, endPoint x: 705, endPoint y: 138, distance: 56.1
click at [705, 138] on div "hero.attack("Kro") 1 2 3 4 5 6 7 8 9 10 11 12 13 # Defeat the ogres using their…" at bounding box center [774, 200] width 175 height 319
type textarea "hero.attack("Ergo") hero.attack("Kro")"
drag, startPoint x: 705, startPoint y: 138, endPoint x: 690, endPoint y: 177, distance: 42.0
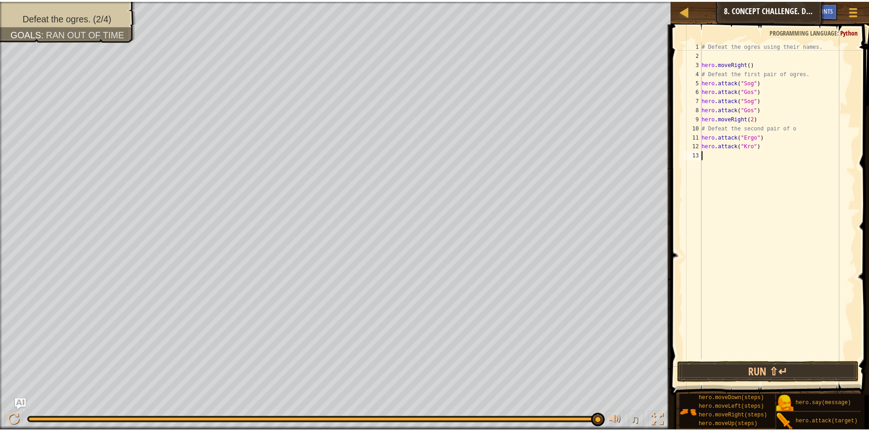
scroll to position [4, 0]
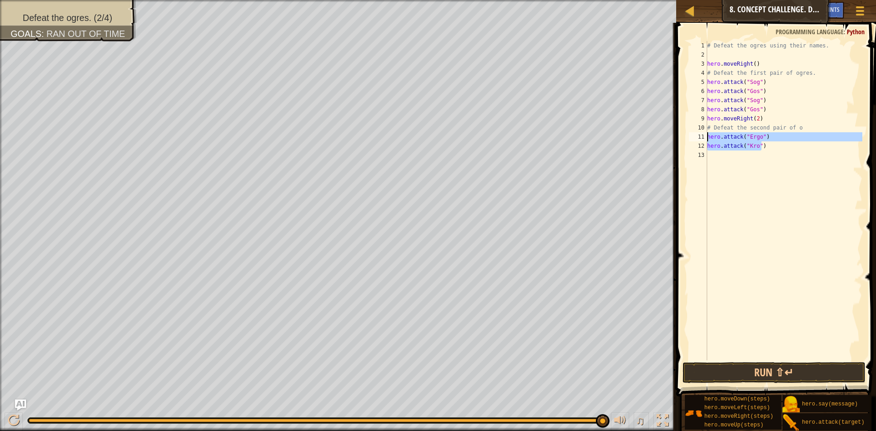
drag, startPoint x: 761, startPoint y: 146, endPoint x: 700, endPoint y: 139, distance: 60.6
click at [700, 139] on div "1 2 3 4 5 6 7 8 9 10 11 12 13 # Defeat the ogres using their names. hero . move…" at bounding box center [774, 200] width 175 height 319
type textarea "hero.attack("Ergo") hero.attack("Kro")"
click at [721, 158] on div "# Defeat the ogres using their names. hero . moveRight ( ) # Defeat the first p…" at bounding box center [784, 210] width 157 height 338
paste textarea "hero.attack("Kro")"
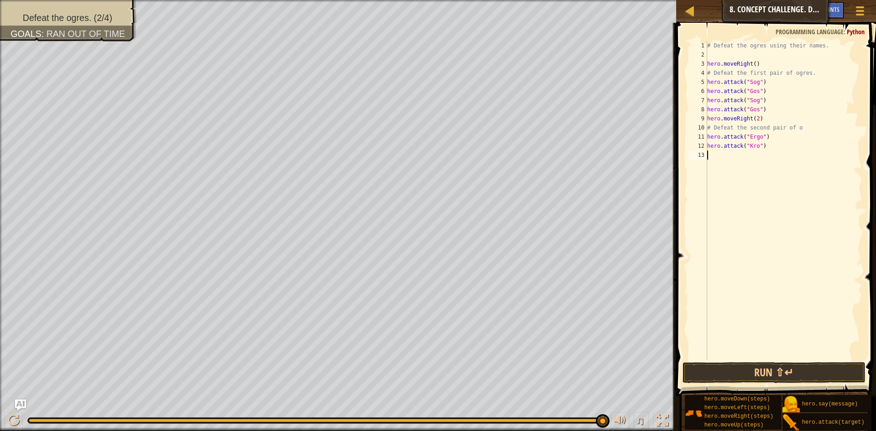
type textarea "hero.attack("Kro")"
click at [782, 364] on button "Run ⇧↵" at bounding box center [774, 372] width 183 height 21
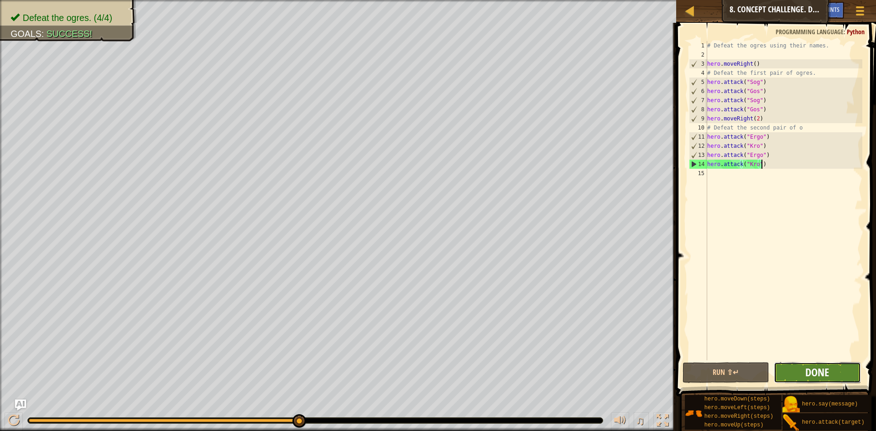
click at [829, 369] on span "Done" at bounding box center [817, 372] width 24 height 15
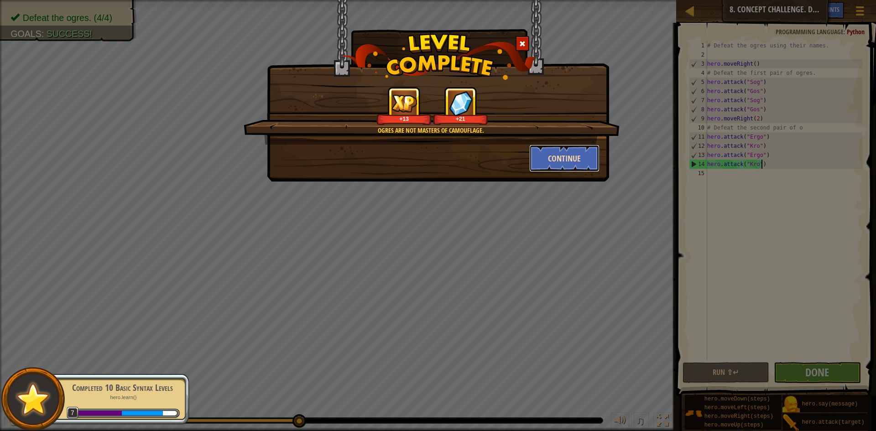
click at [576, 154] on button "Continue" at bounding box center [564, 158] width 71 height 27
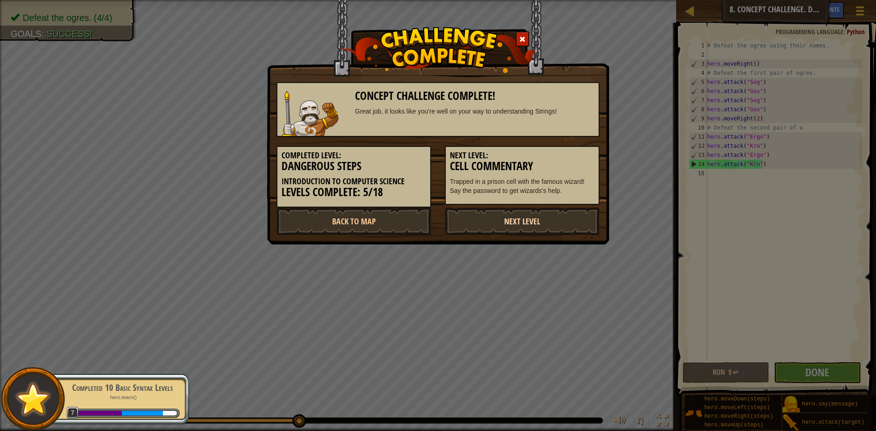
click at [496, 220] on link "Next Level" at bounding box center [522, 221] width 155 height 27
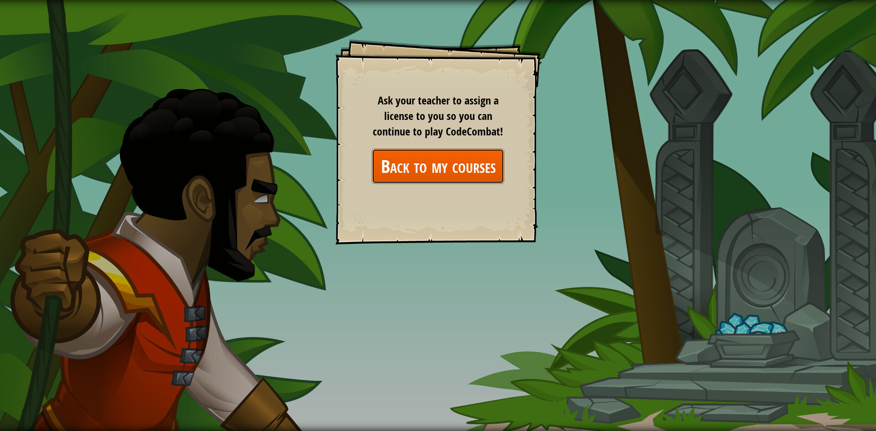
click at [460, 167] on link "Back to my courses" at bounding box center [438, 166] width 132 height 35
